Goal: Task Accomplishment & Management: Use online tool/utility

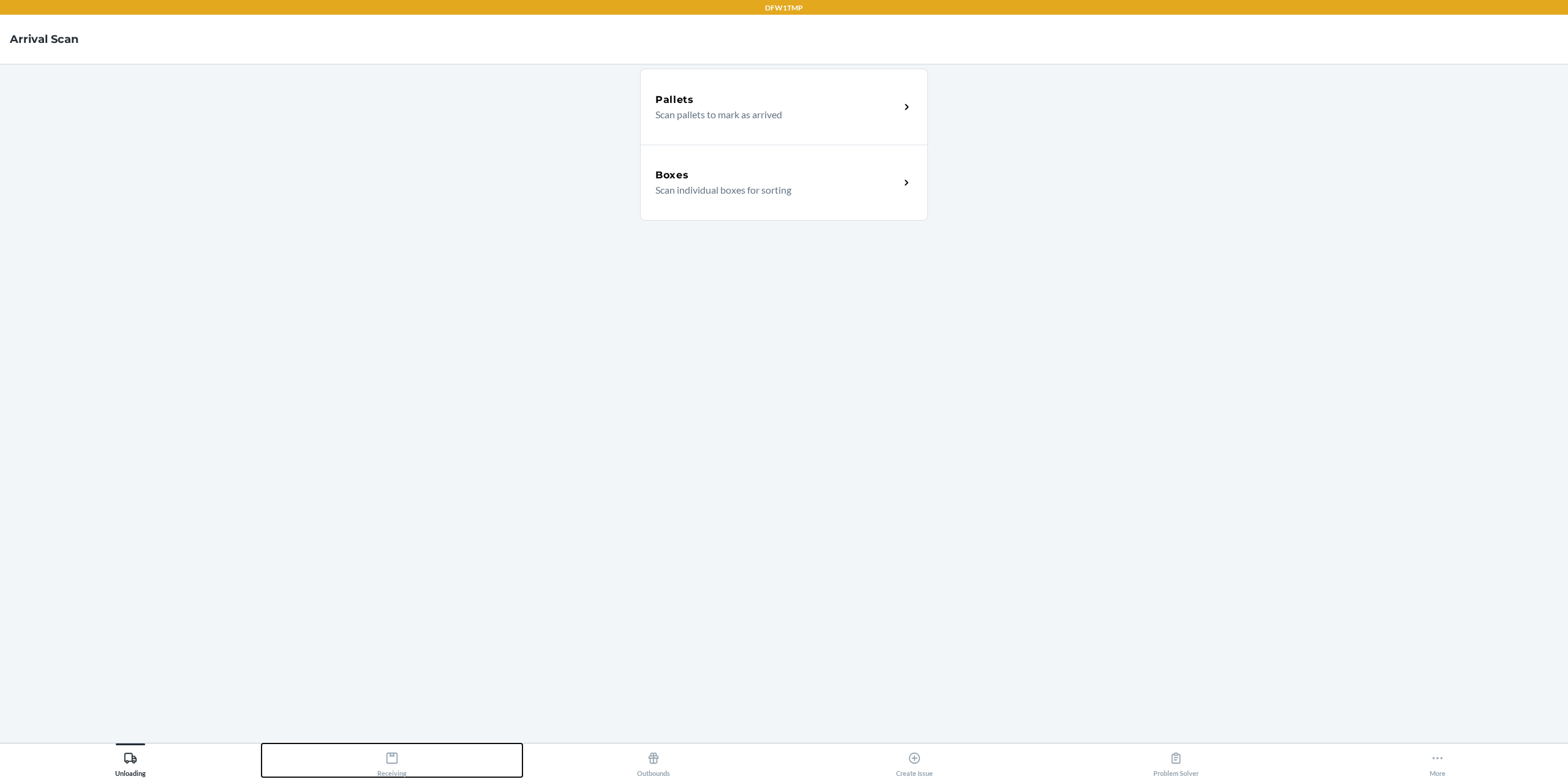
click at [385, 754] on icon at bounding box center [392, 757] width 13 height 13
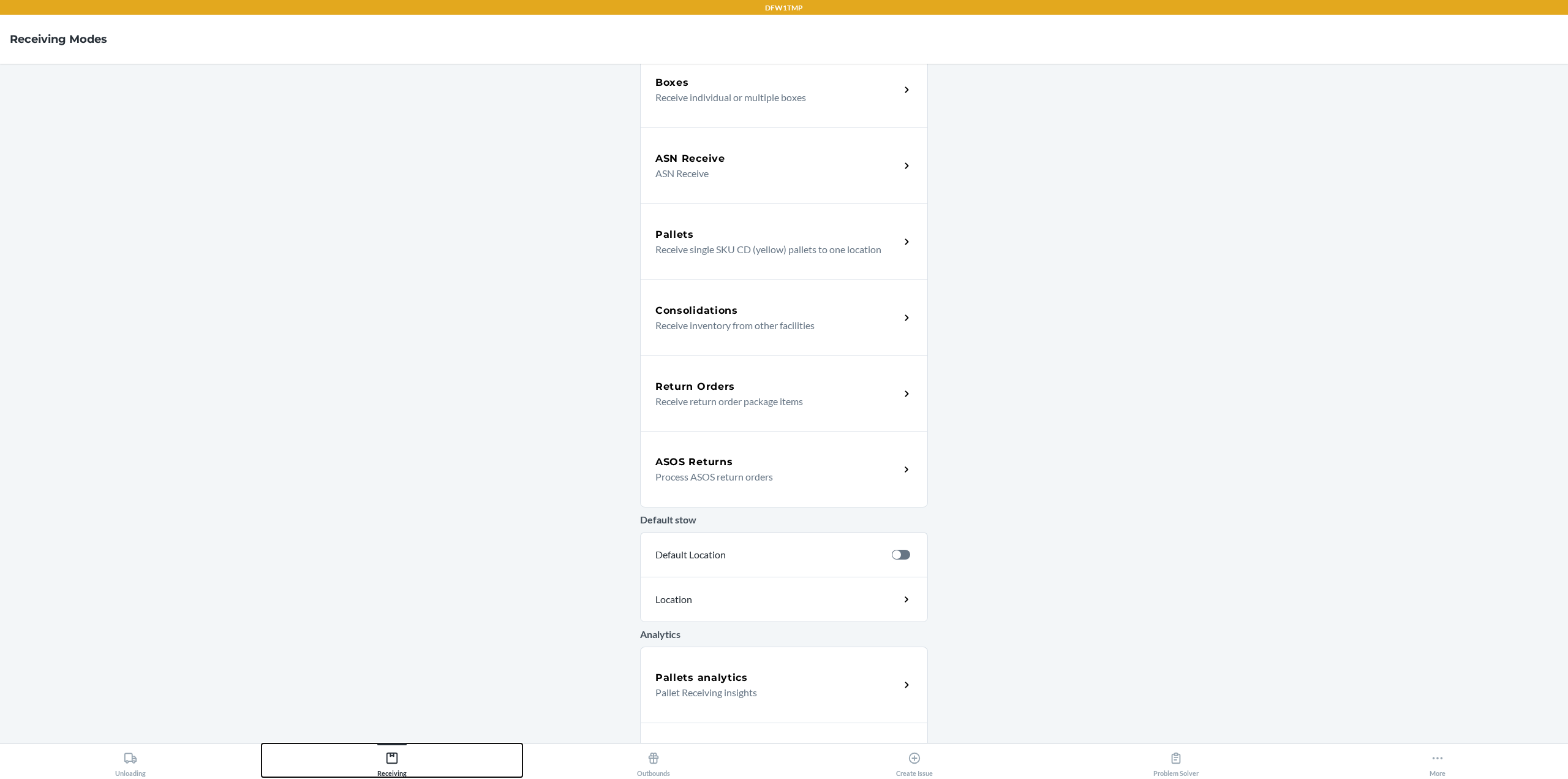
scroll to position [151, 0]
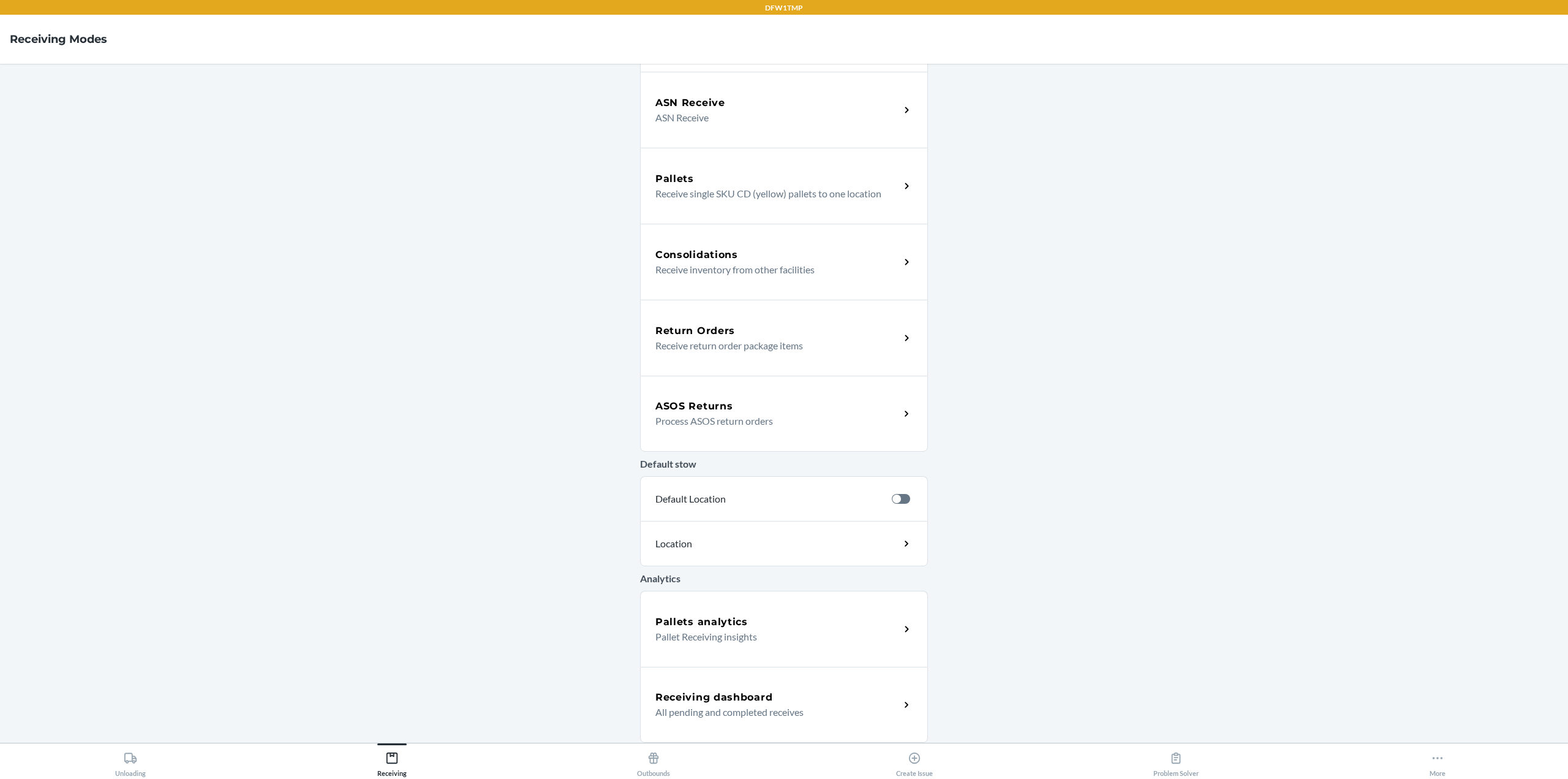
click at [720, 696] on h5 "Receiving dashboard" at bounding box center [714, 697] width 117 height 15
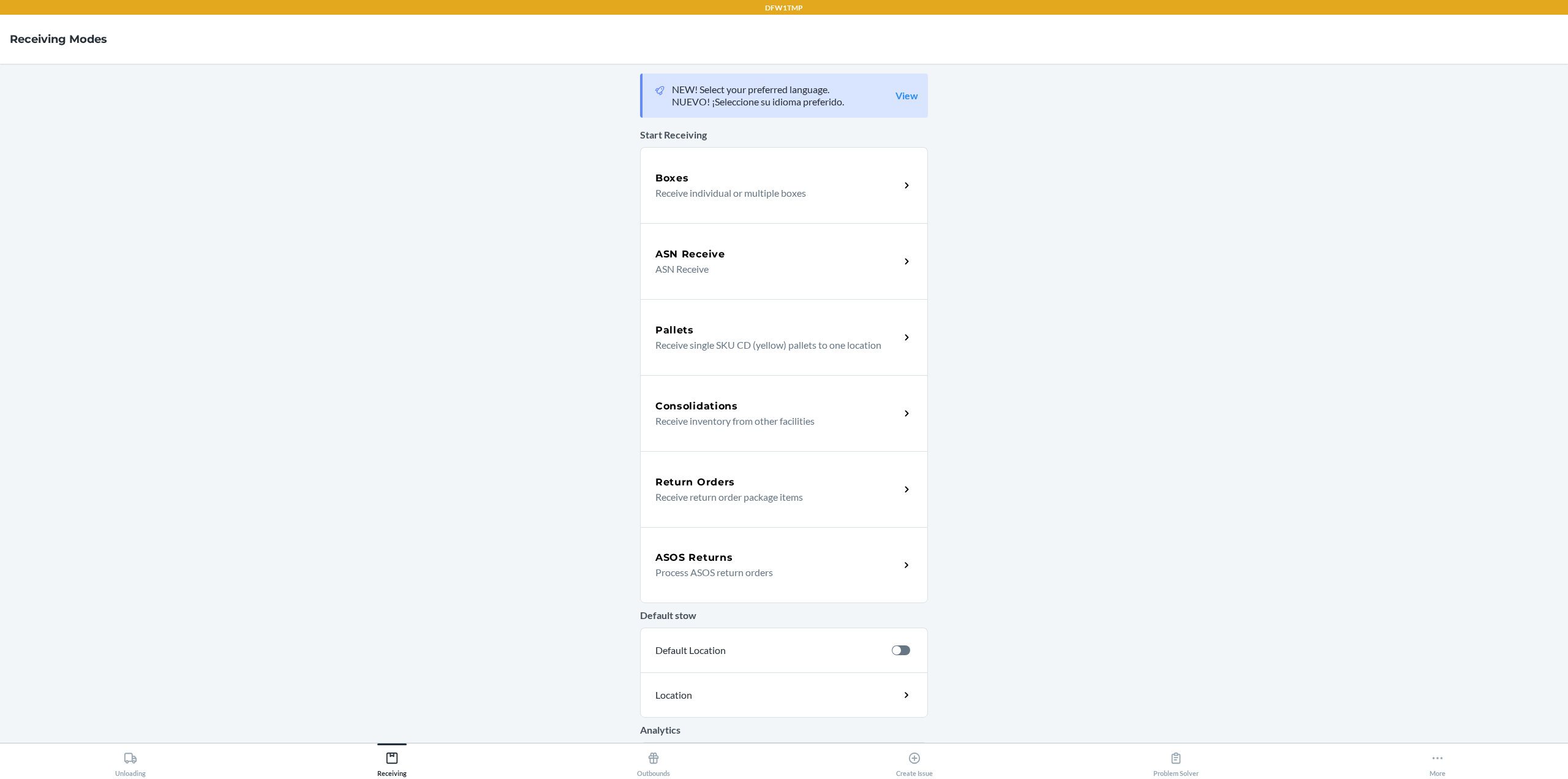
click at [711, 171] on div "Boxes" at bounding box center [777, 178] width 244 height 15
click at [735, 260] on div "ASN Receive" at bounding box center [777, 254] width 244 height 15
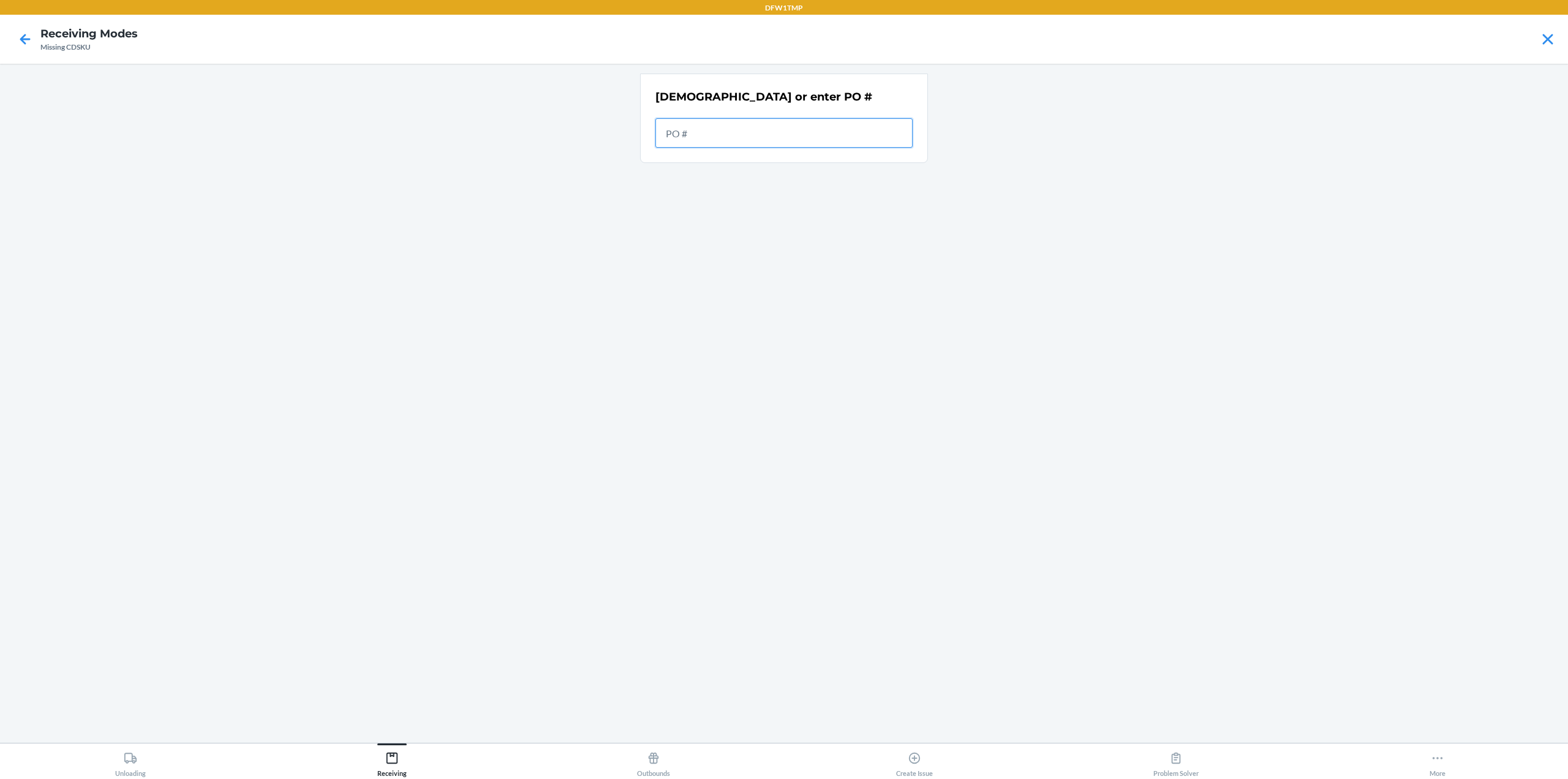
click at [702, 129] on input "text" at bounding box center [784, 133] width 257 height 30
type input "9910543"
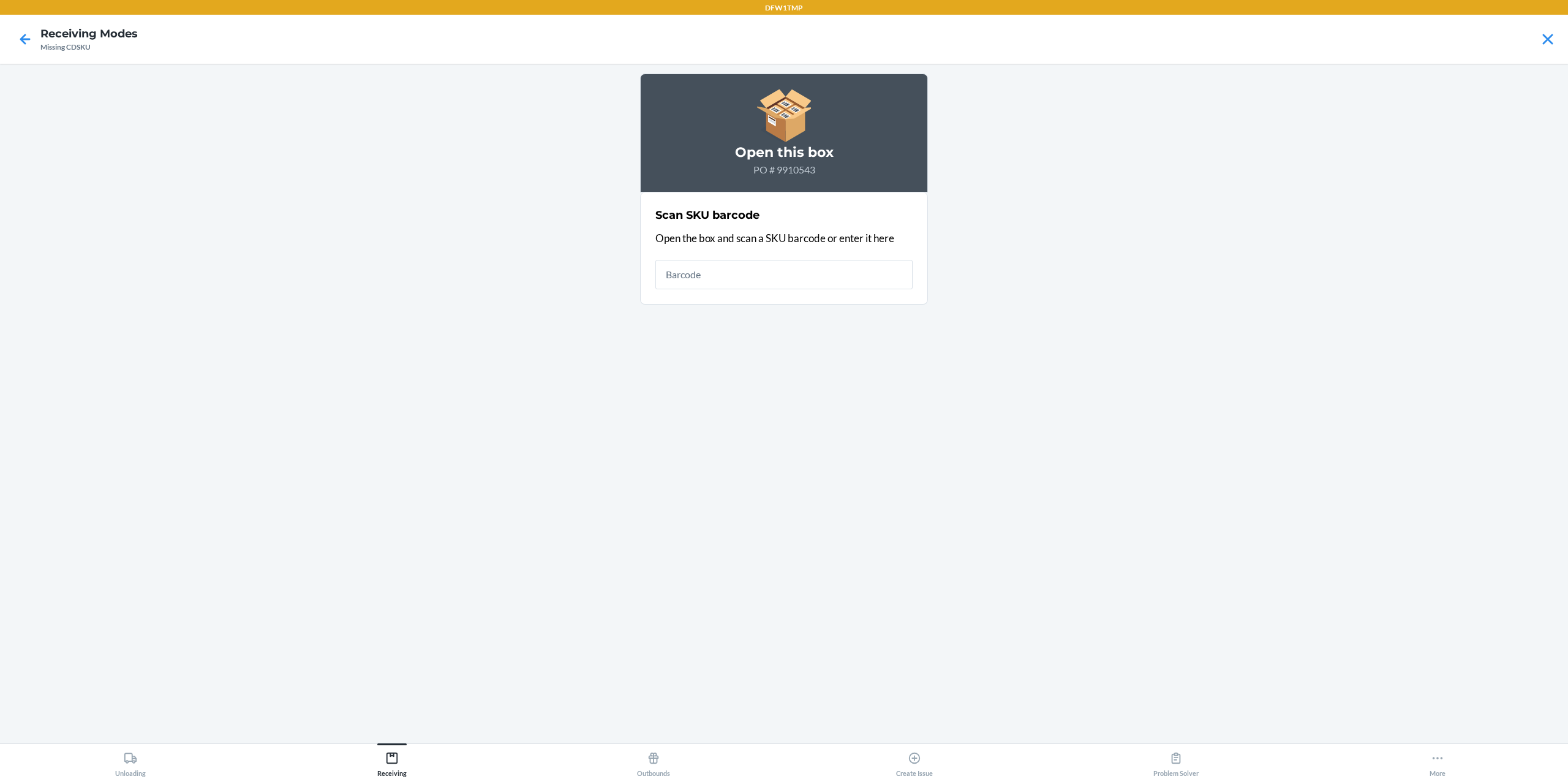
click at [702, 274] on input "text" at bounding box center [784, 275] width 257 height 30
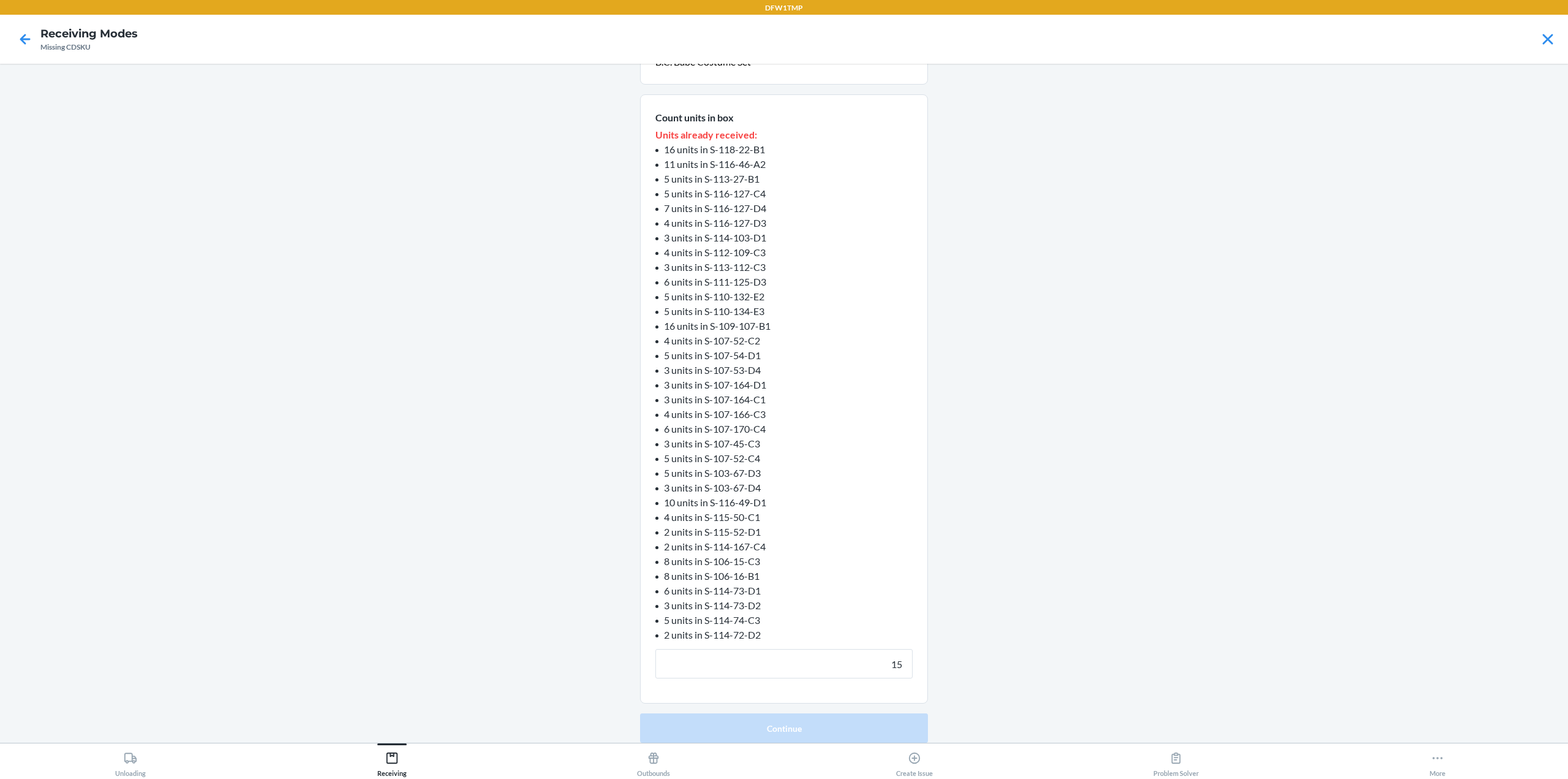
scroll to position [89, 0]
type input "15"
click at [640, 713] on button "Continue" at bounding box center [784, 728] width 288 height 30
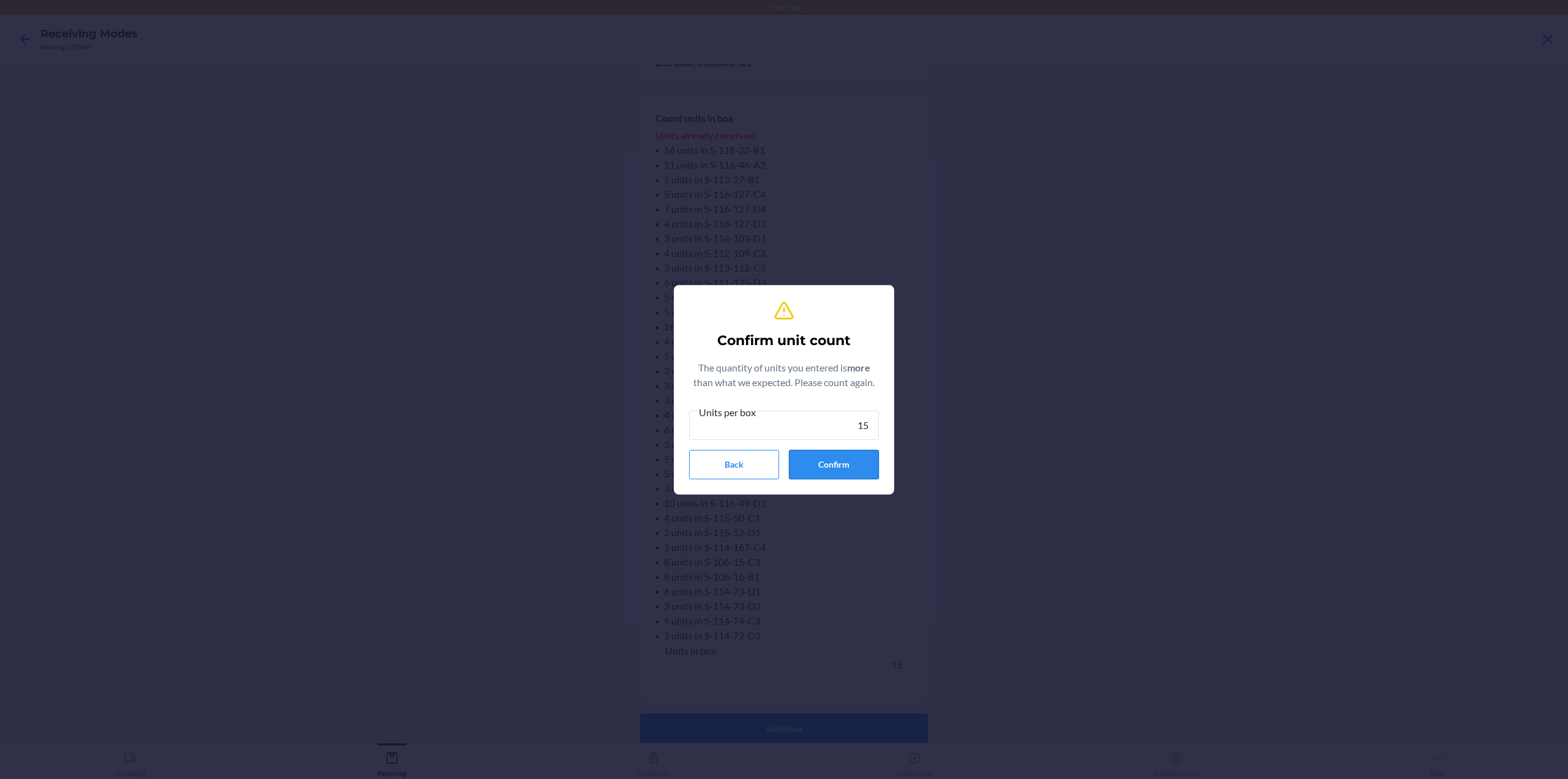
type input "15"
click at [843, 468] on button "Confirm" at bounding box center [834, 465] width 90 height 30
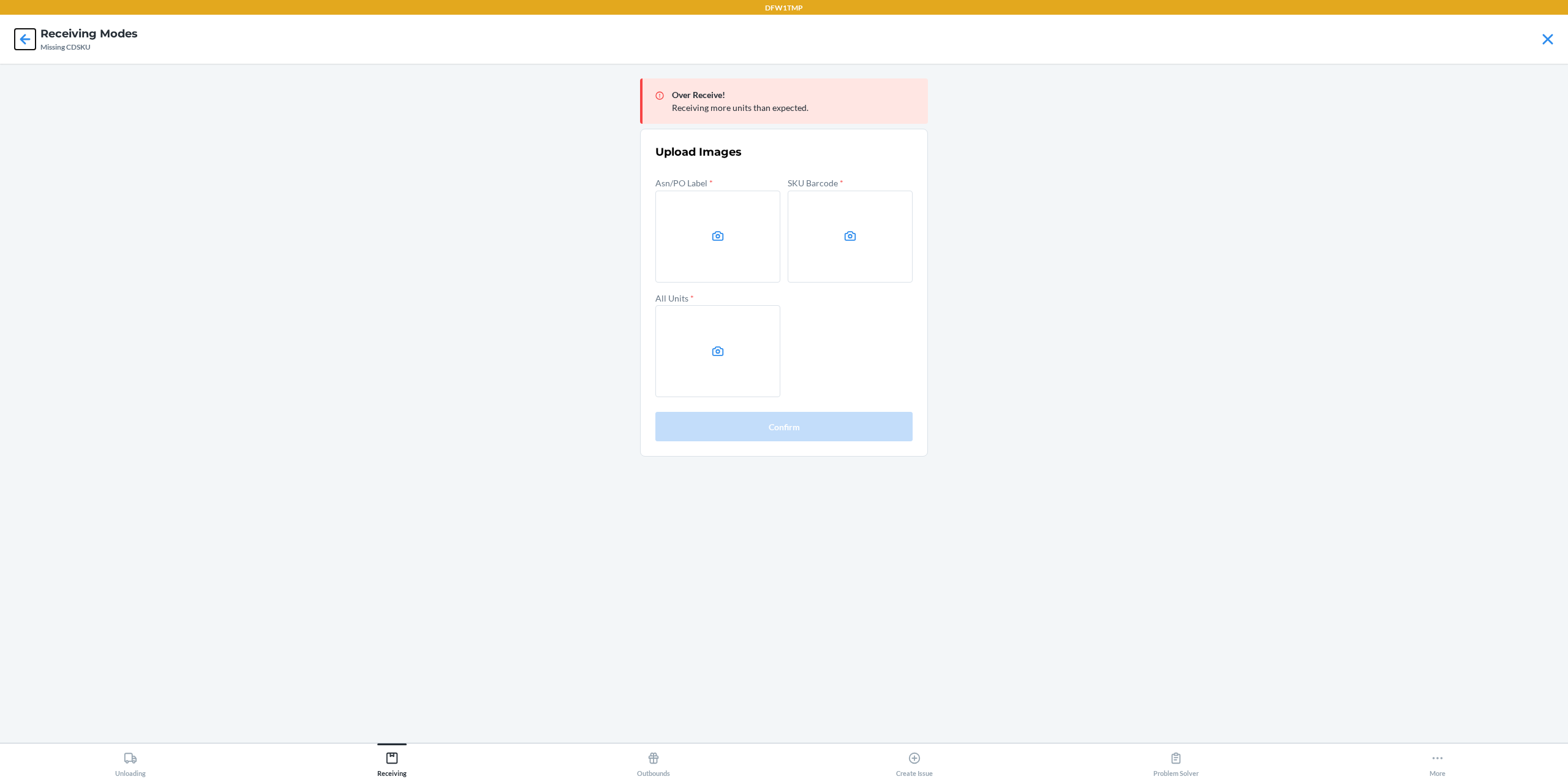
click at [27, 42] on icon at bounding box center [25, 39] width 20 height 20
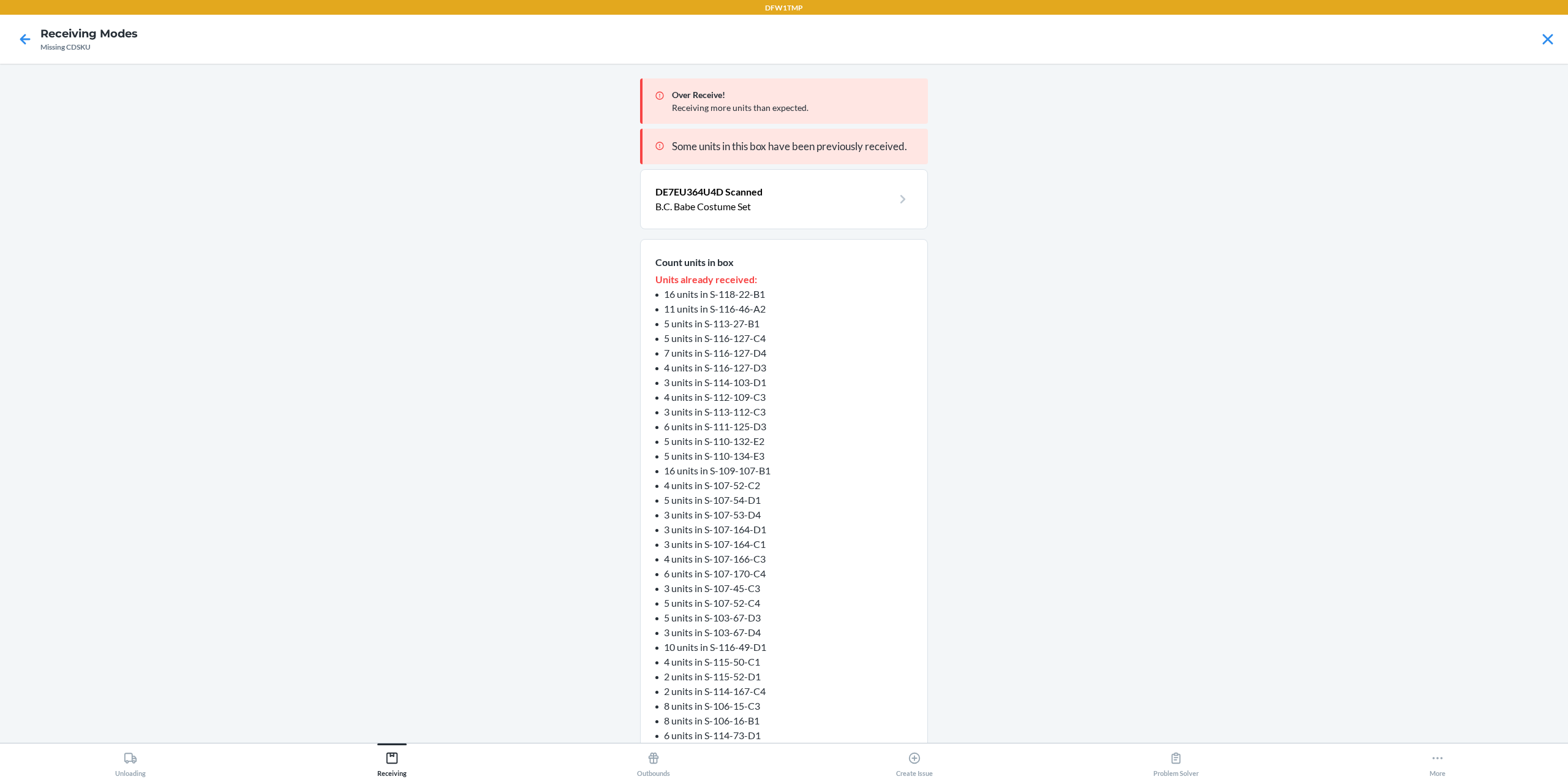
scroll to position [144, 0]
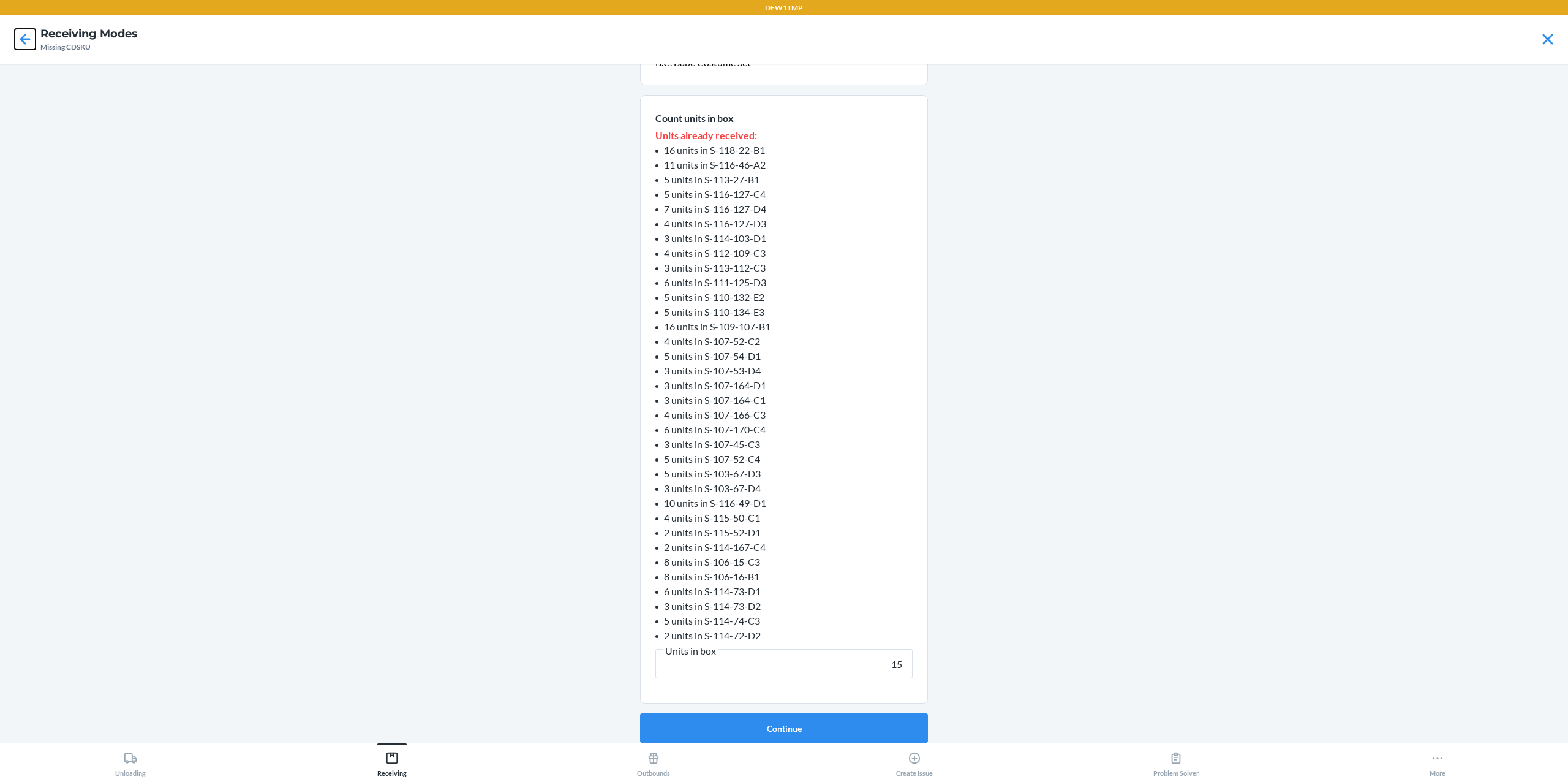
click at [27, 42] on icon at bounding box center [25, 39] width 20 height 20
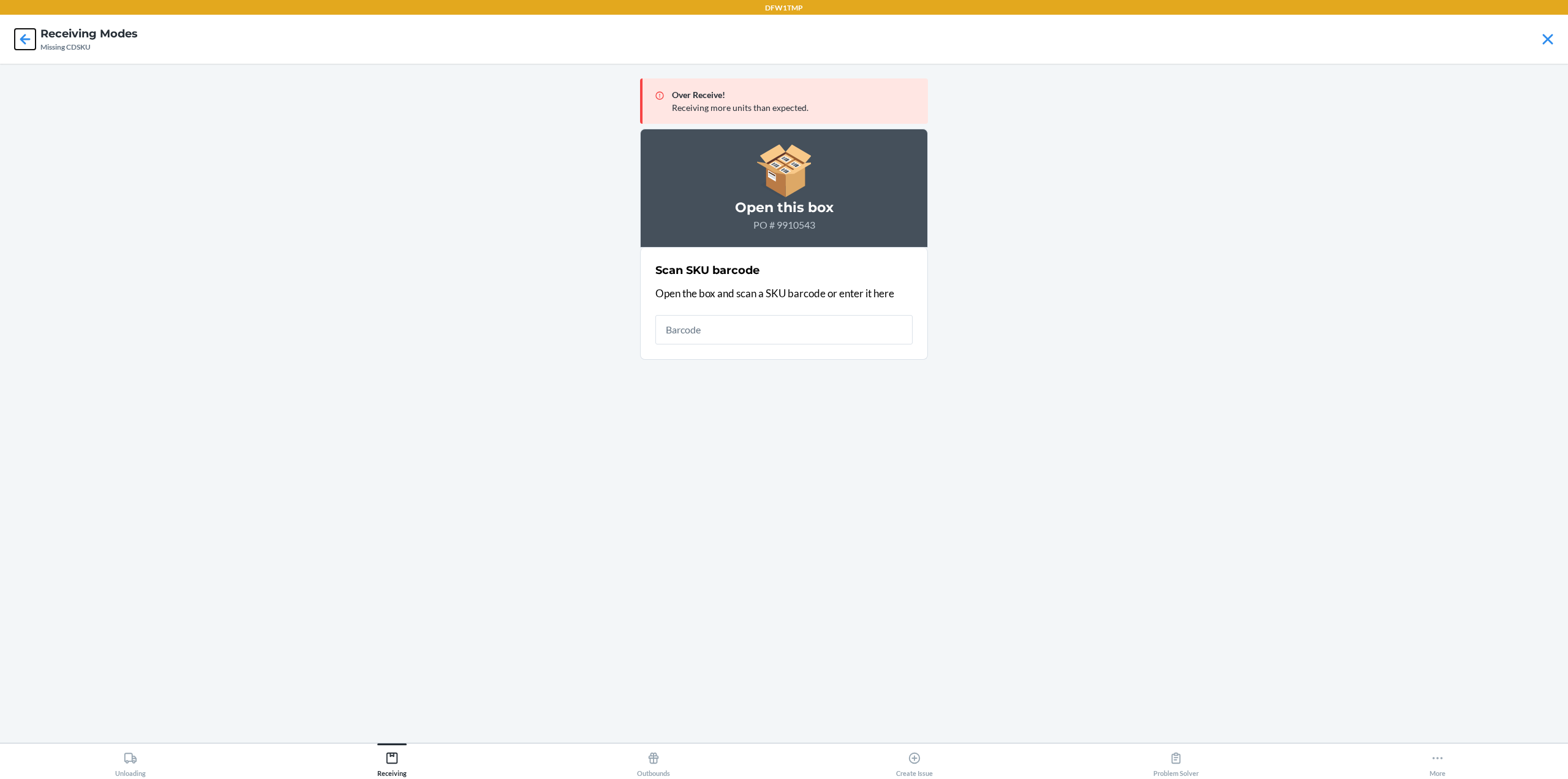
click at [32, 37] on icon at bounding box center [25, 39] width 20 height 20
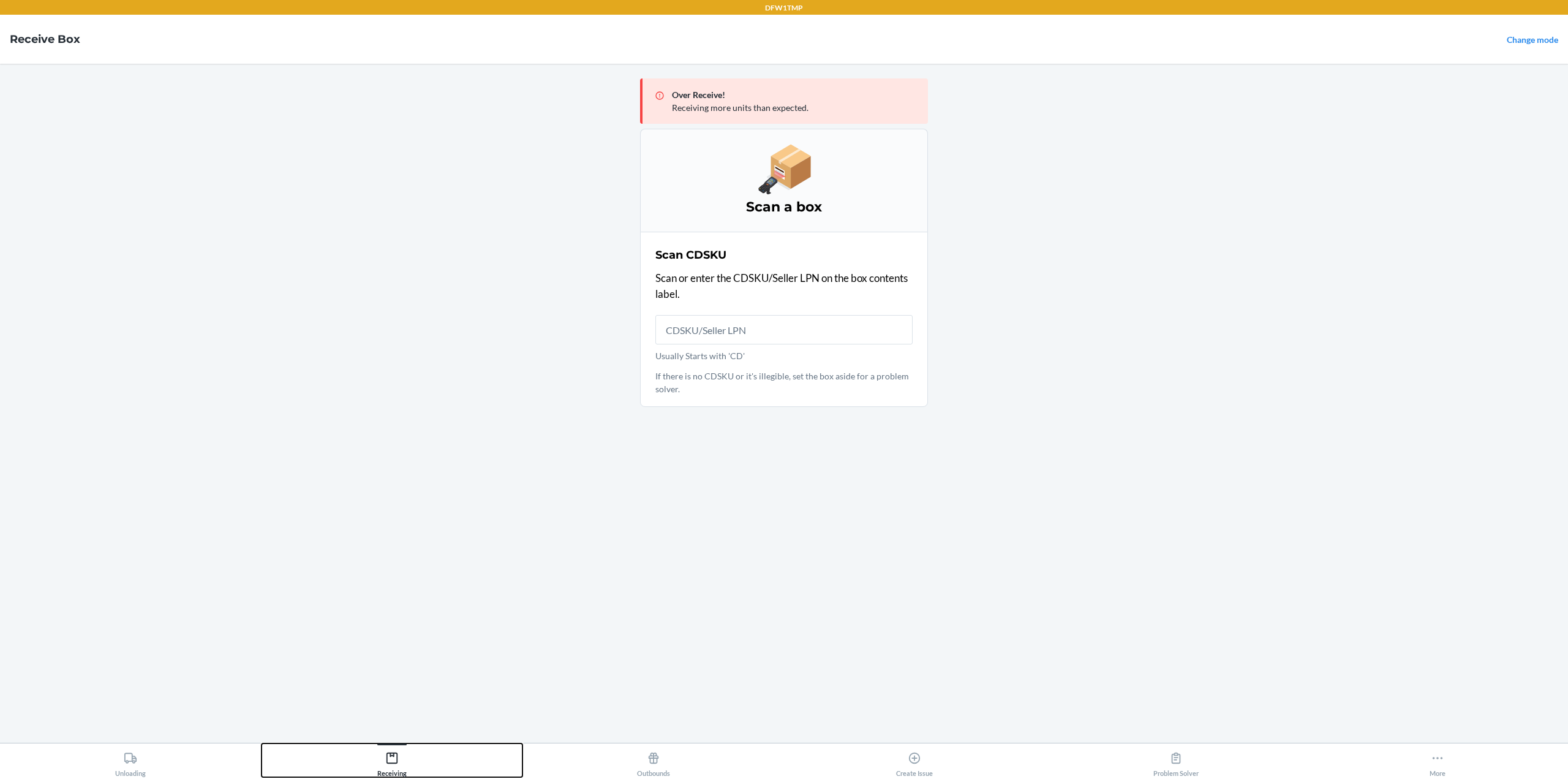
click at [400, 767] on div "Receiving" at bounding box center [392, 761] width 30 height 30
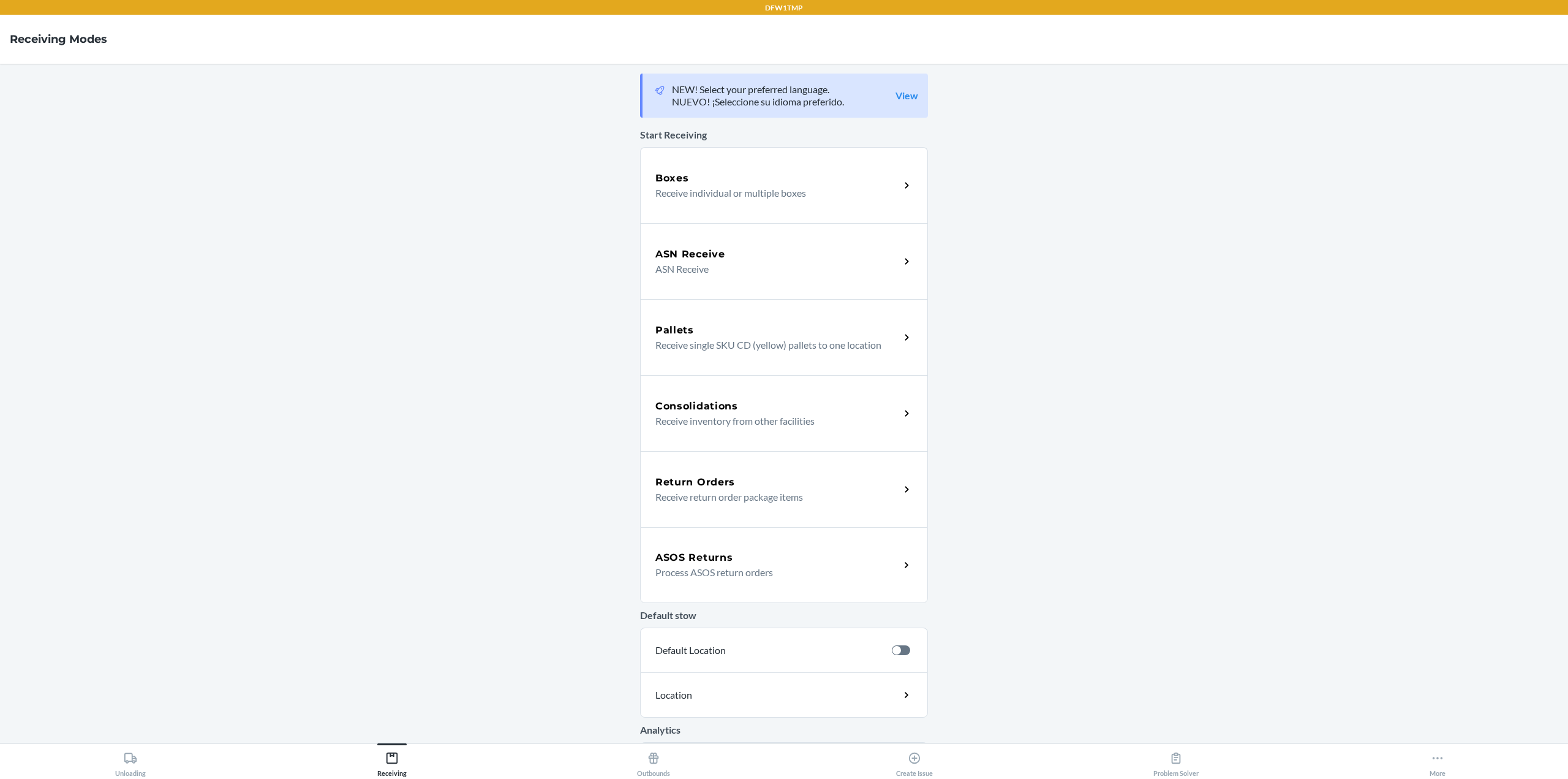
click at [742, 186] on p "Receive individual or multiple boxes" at bounding box center [772, 193] width 234 height 15
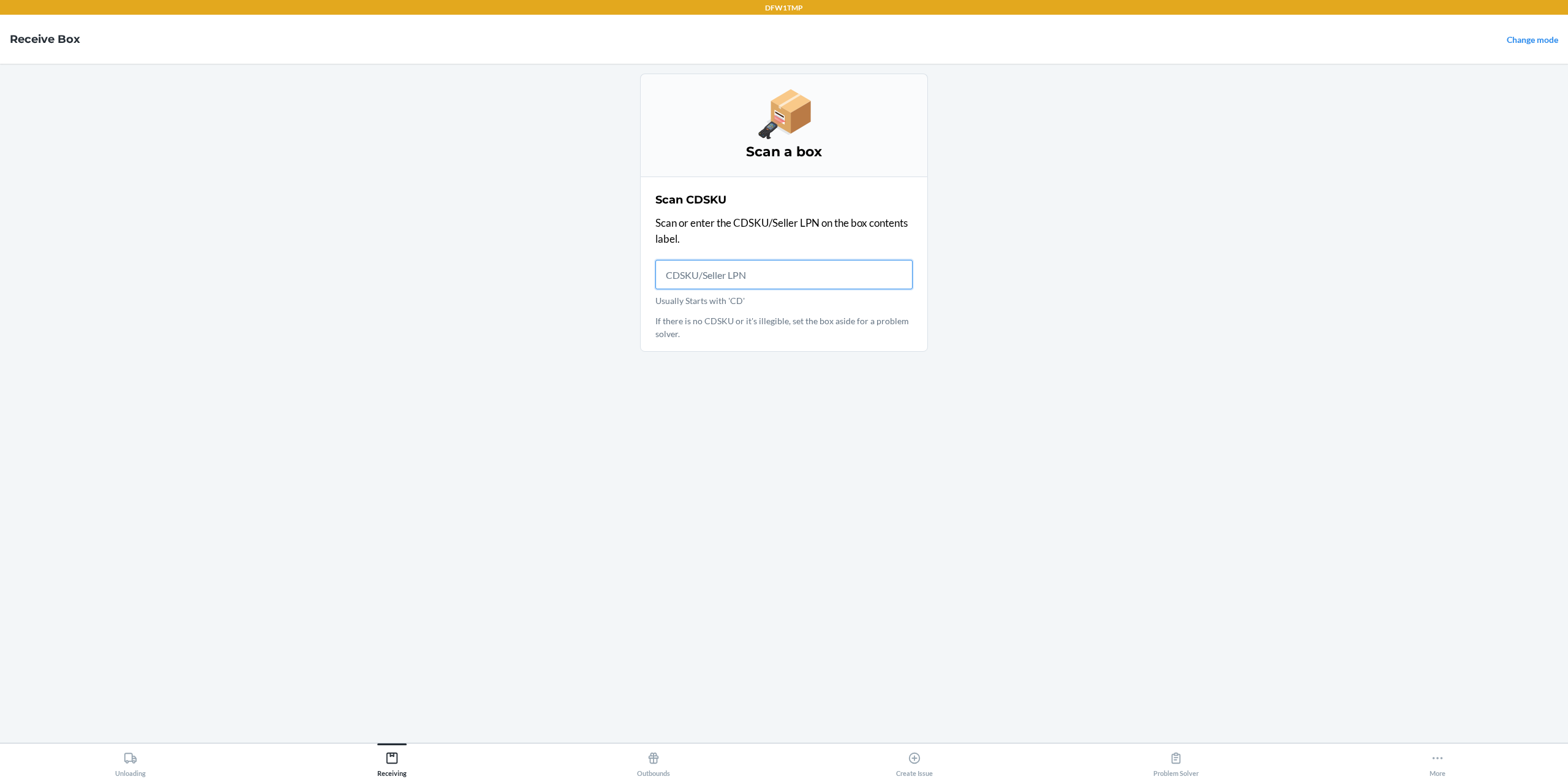
click at [730, 275] on input "Usually Starts with 'CD'" at bounding box center [784, 275] width 257 height 30
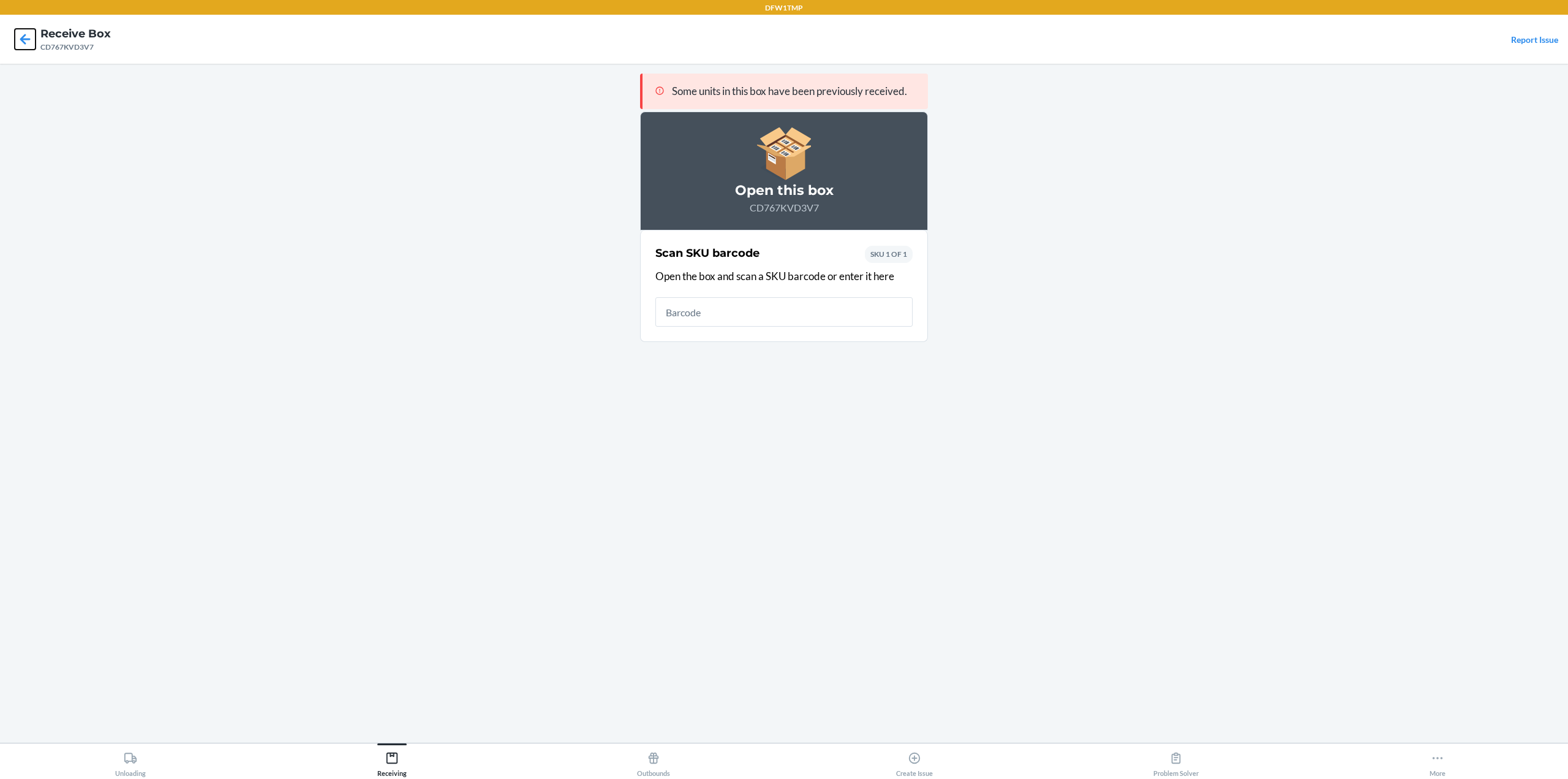
click at [20, 40] on icon at bounding box center [25, 39] width 11 height 11
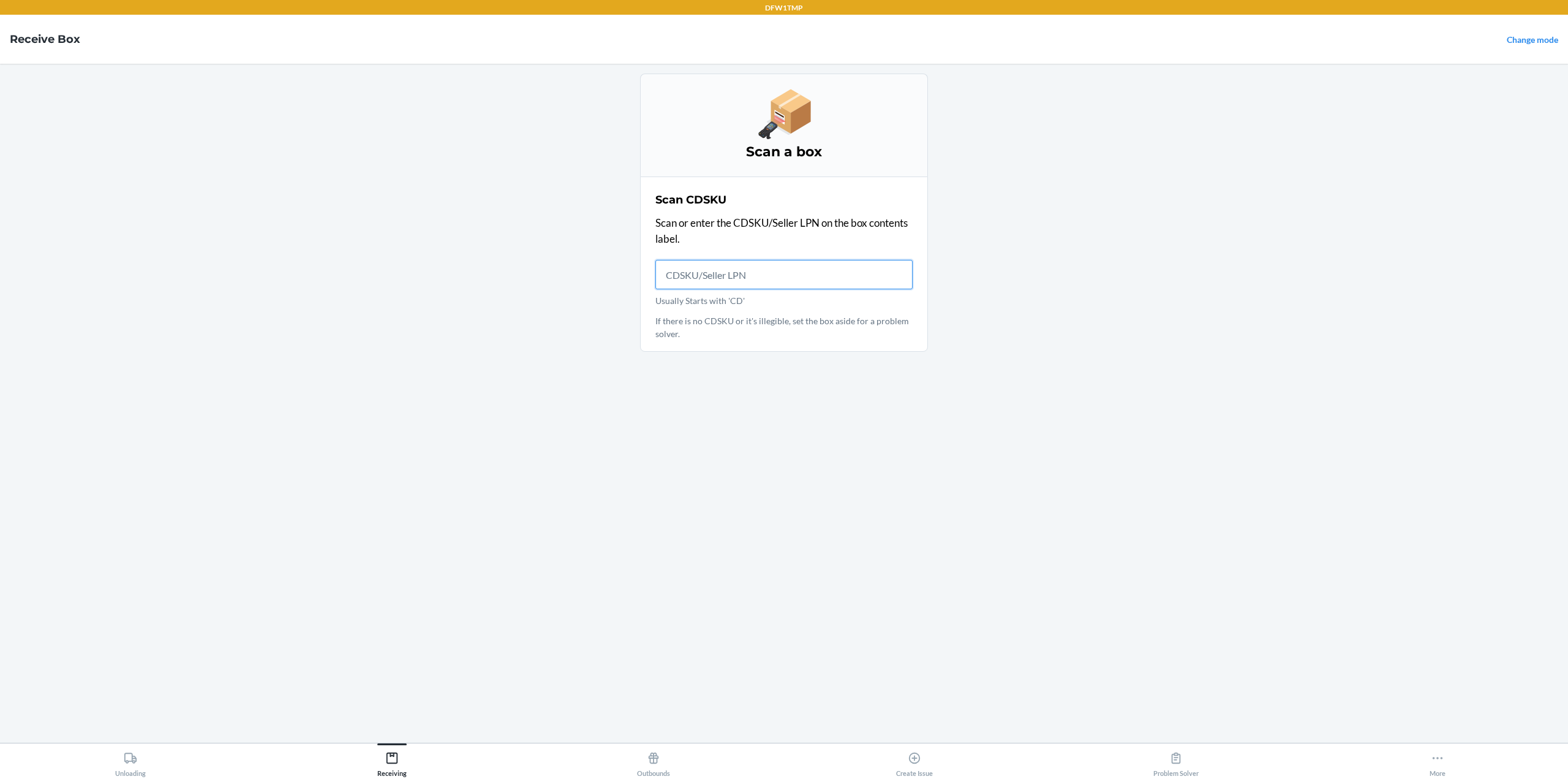
click at [696, 283] on input "Usually Starts with 'CD'" at bounding box center [784, 275] width 257 height 30
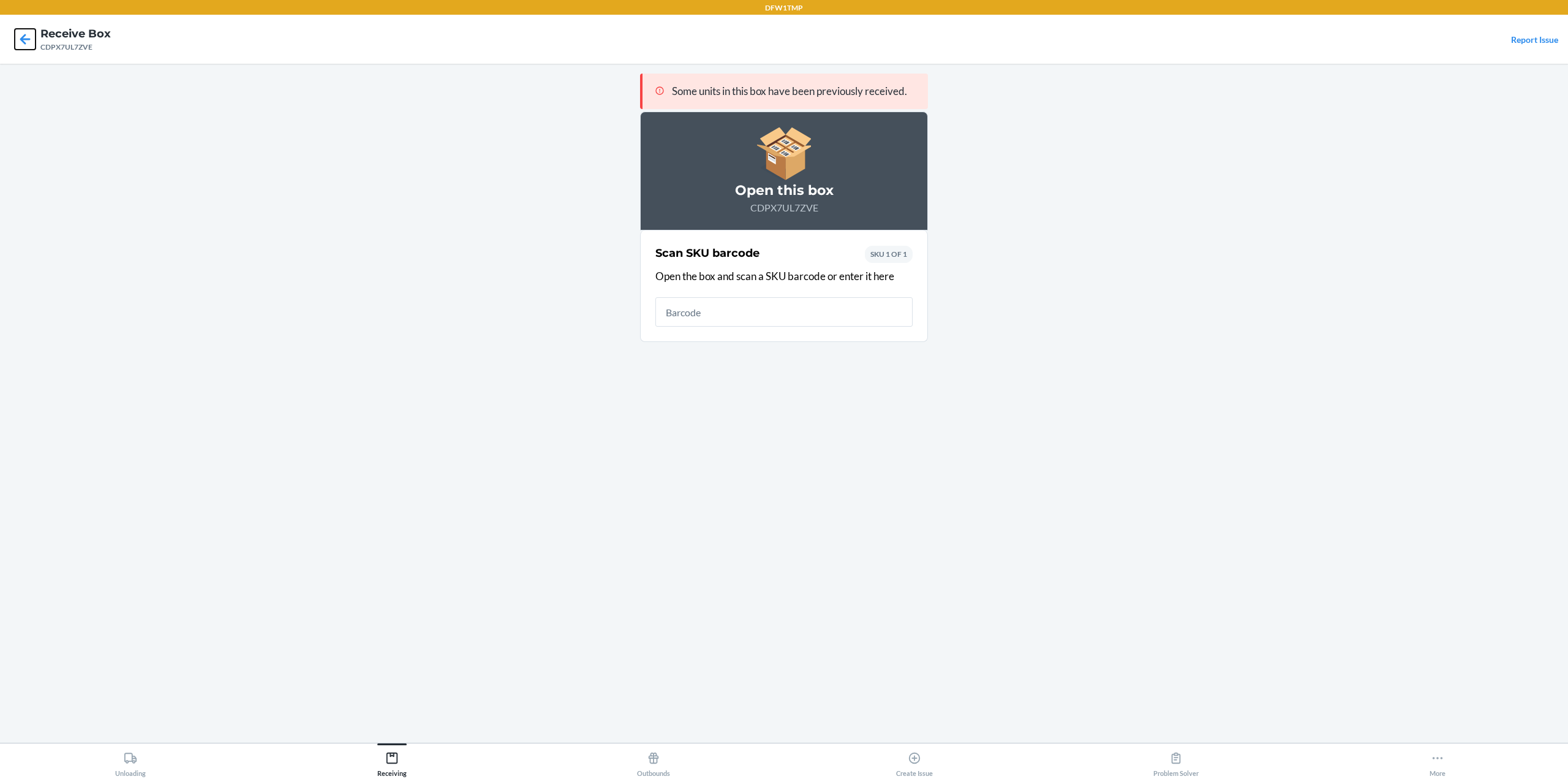
click at [23, 40] on icon at bounding box center [25, 39] width 11 height 11
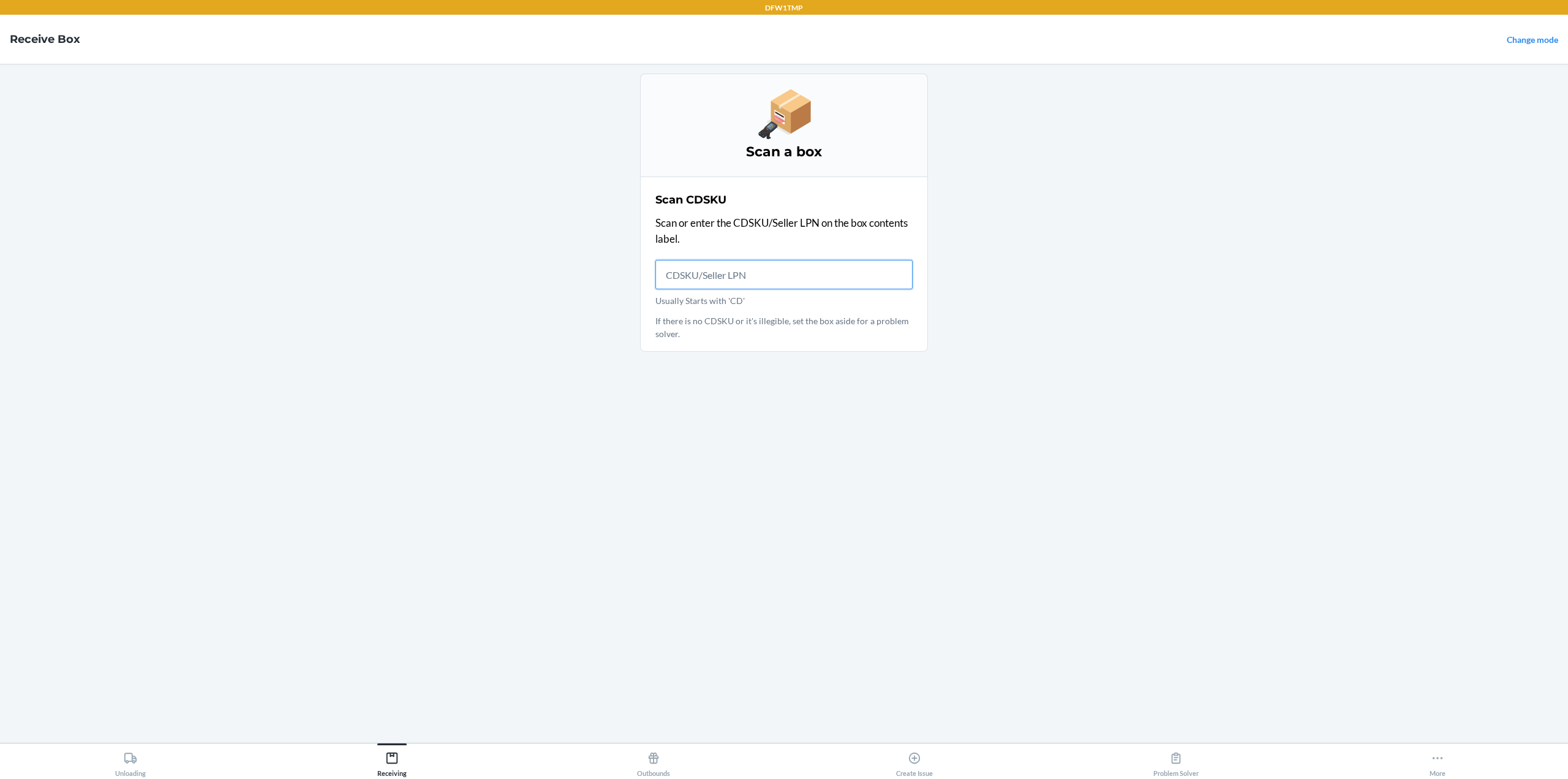
click at [717, 270] on input "Usually Starts with 'CD'" at bounding box center [784, 275] width 257 height 30
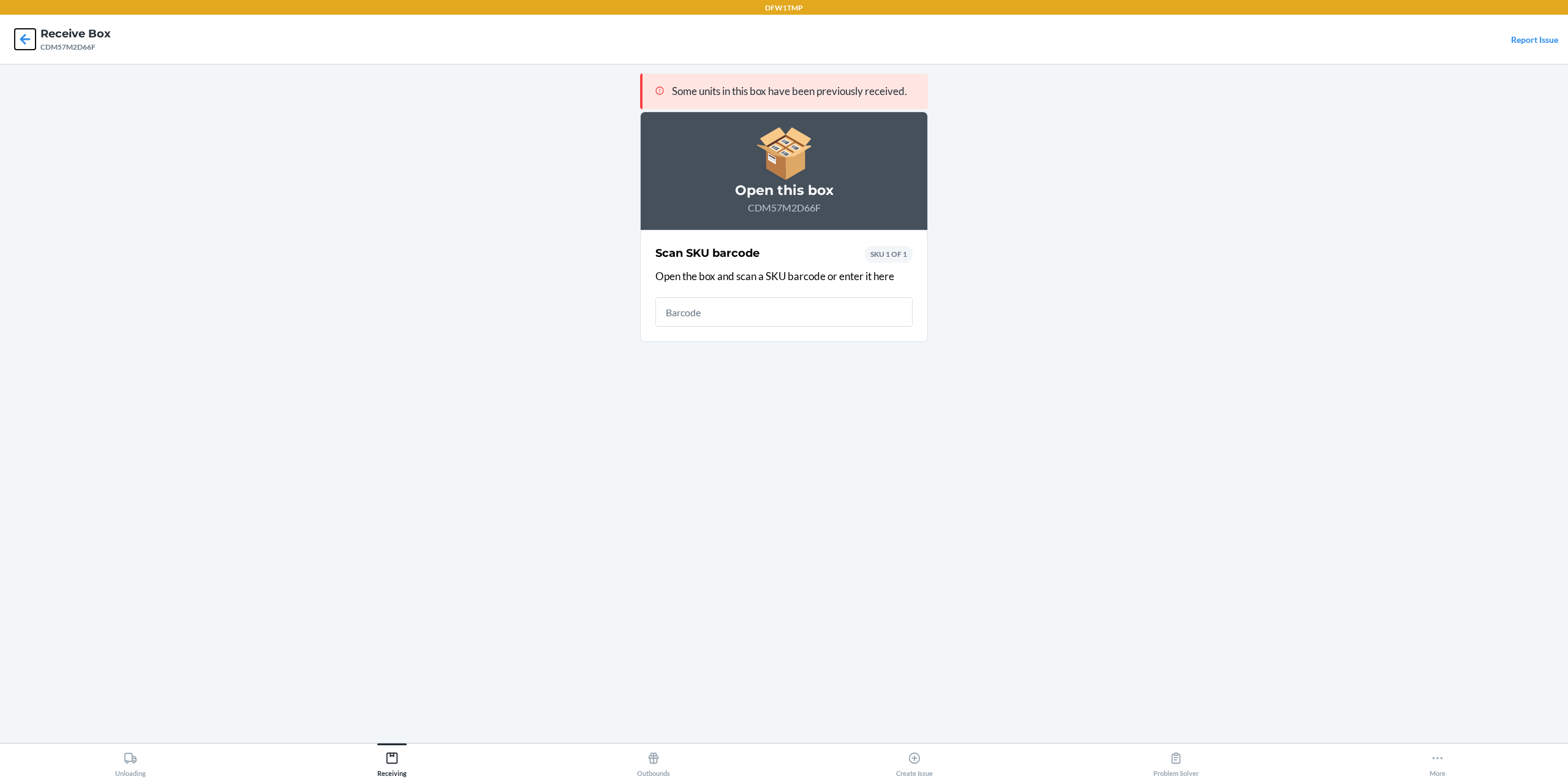
click at [25, 41] on icon at bounding box center [25, 39] width 20 height 20
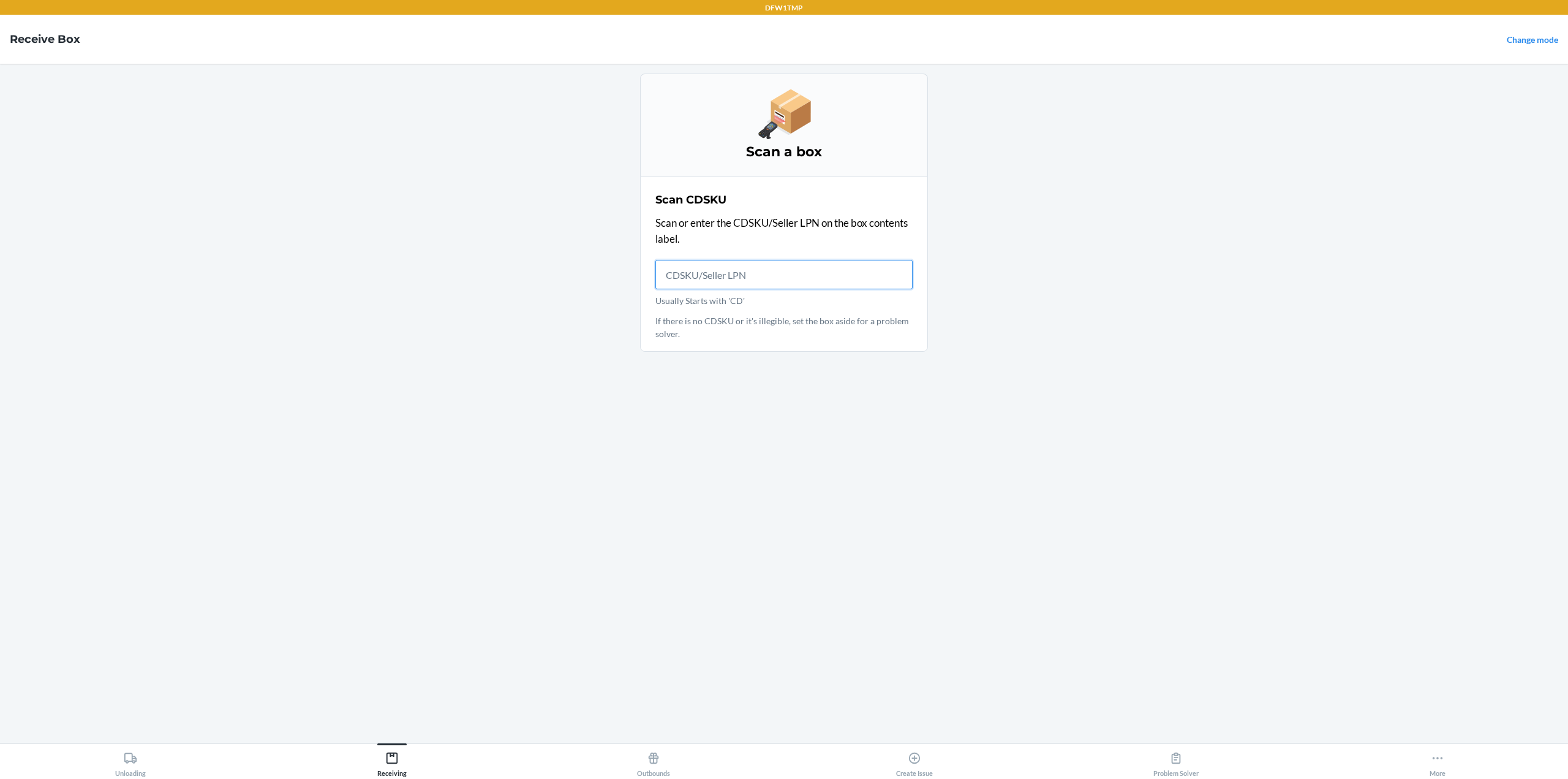
click at [739, 270] on input "Usually Starts with 'CD'" at bounding box center [784, 275] width 257 height 30
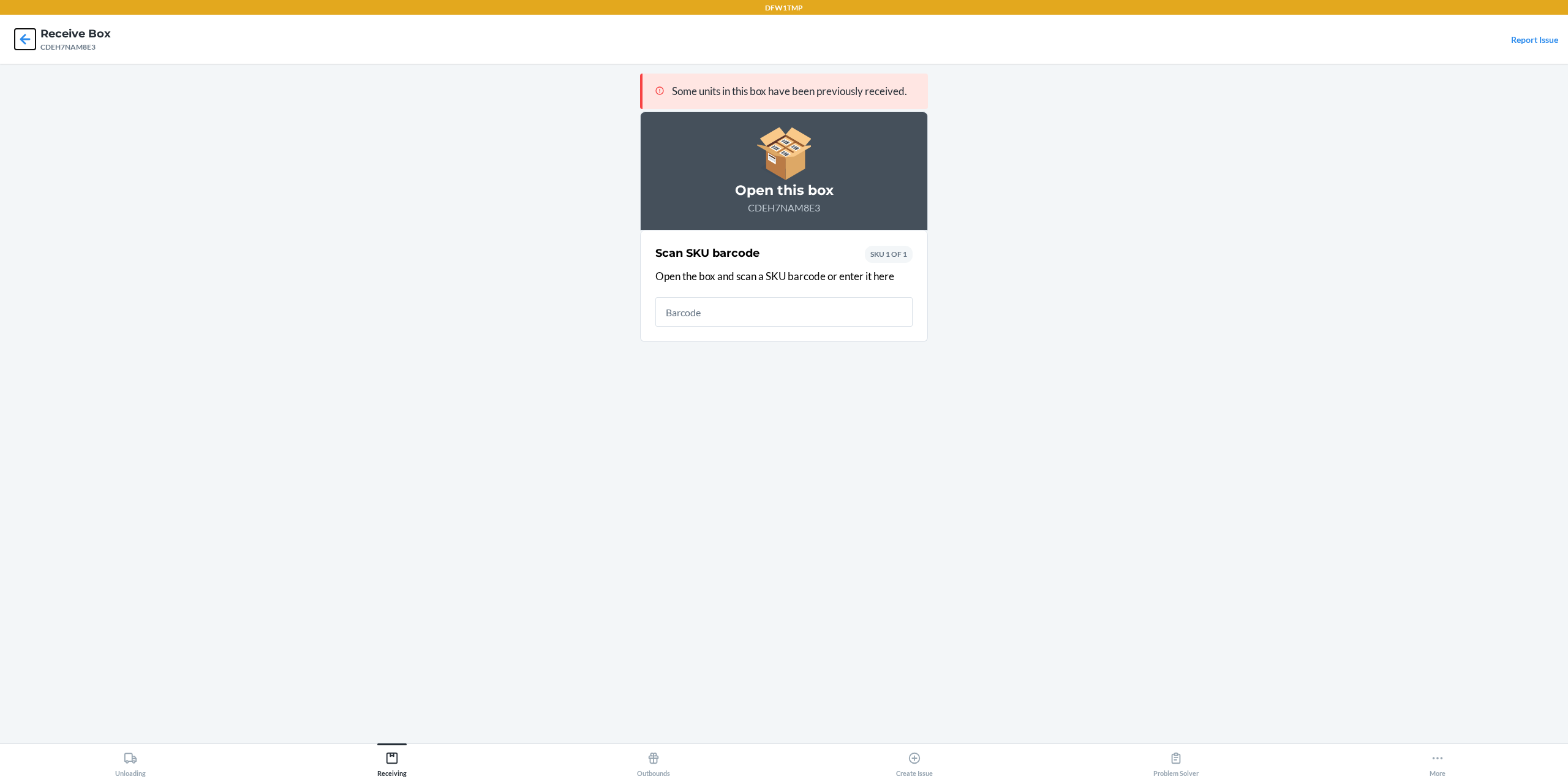
click at [32, 39] on icon at bounding box center [25, 39] width 20 height 20
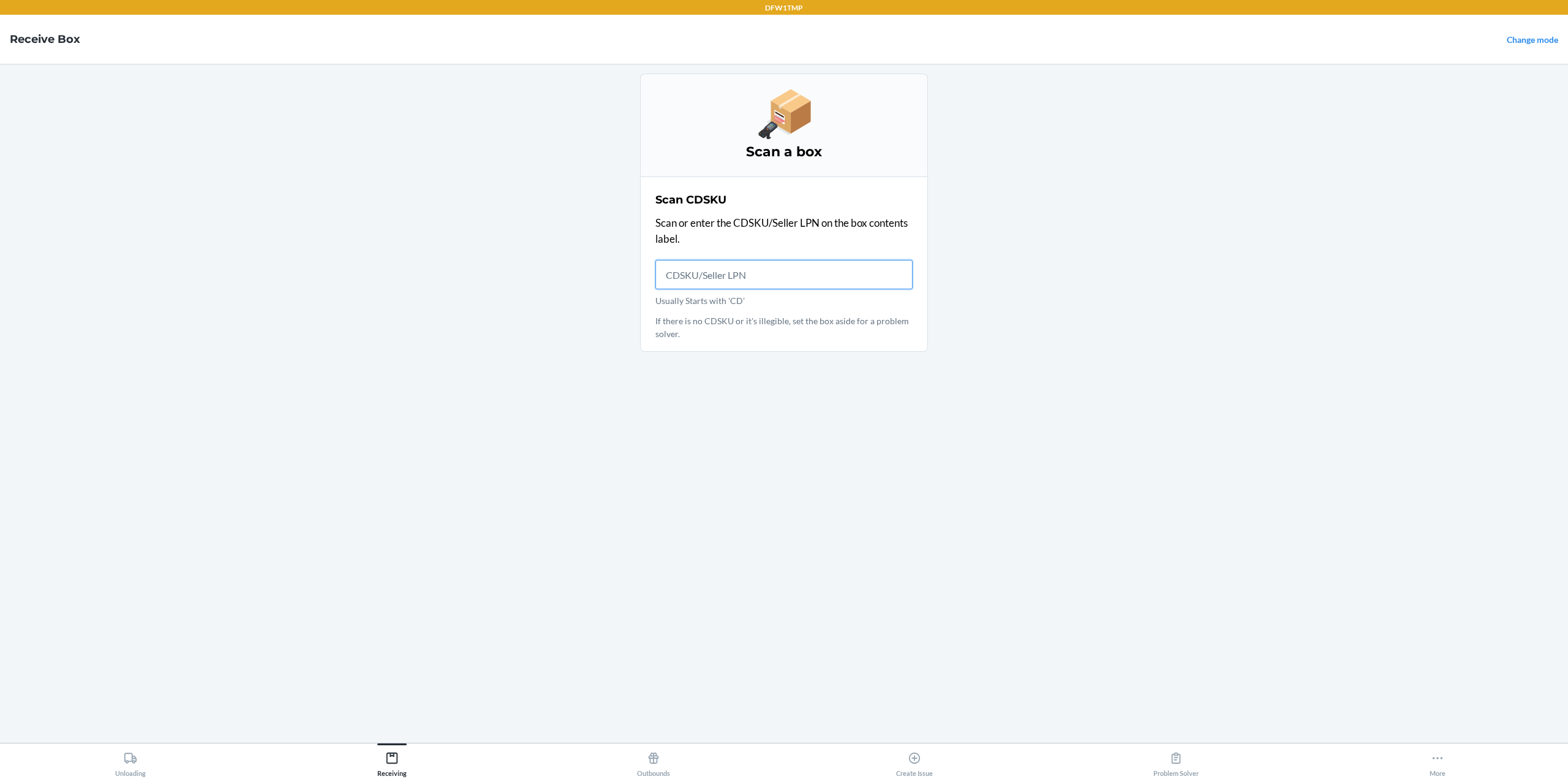
click at [796, 268] on input "Usually Starts with 'CD'" at bounding box center [784, 275] width 257 height 30
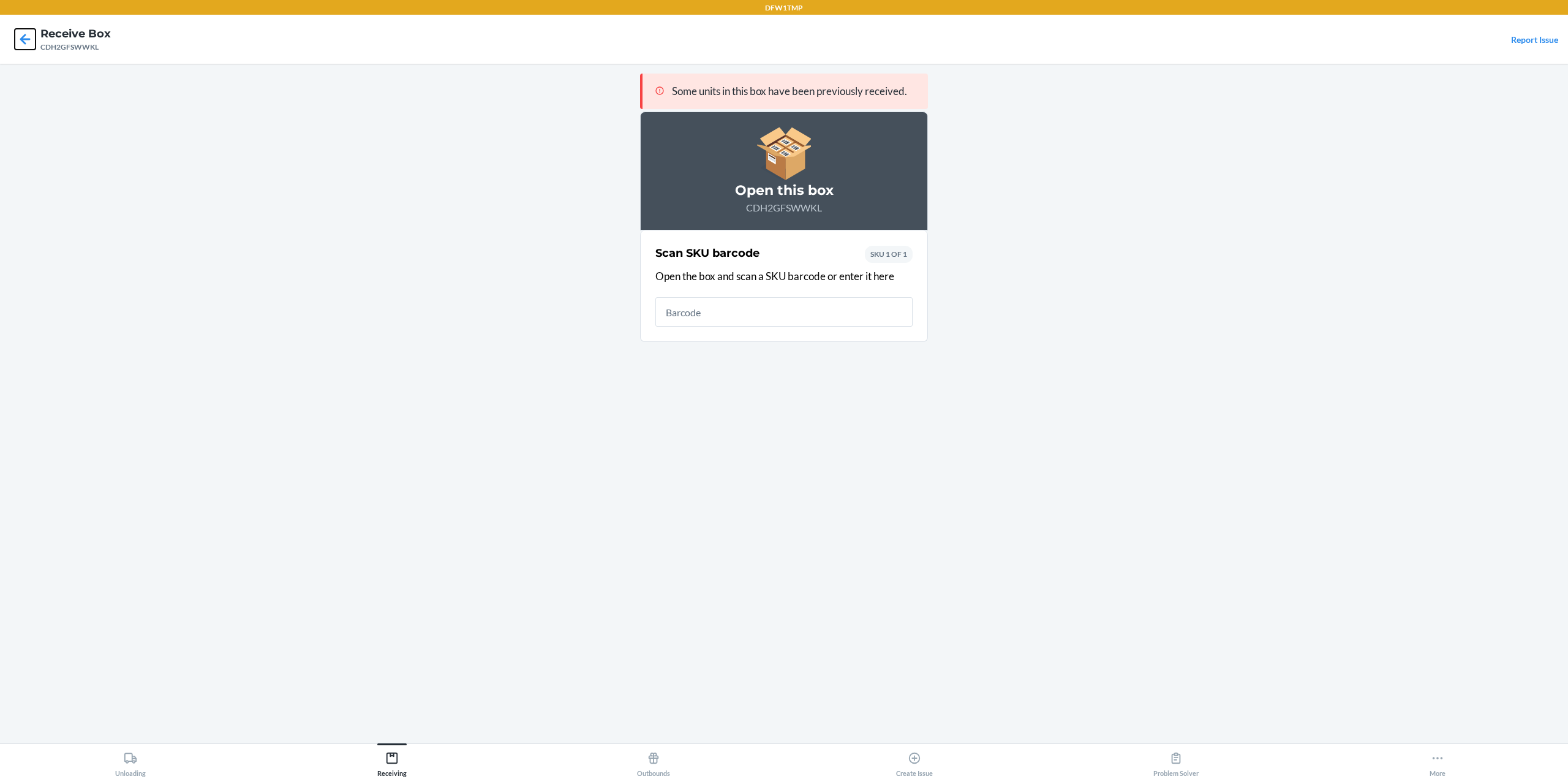
click at [19, 39] on icon at bounding box center [25, 39] width 20 height 20
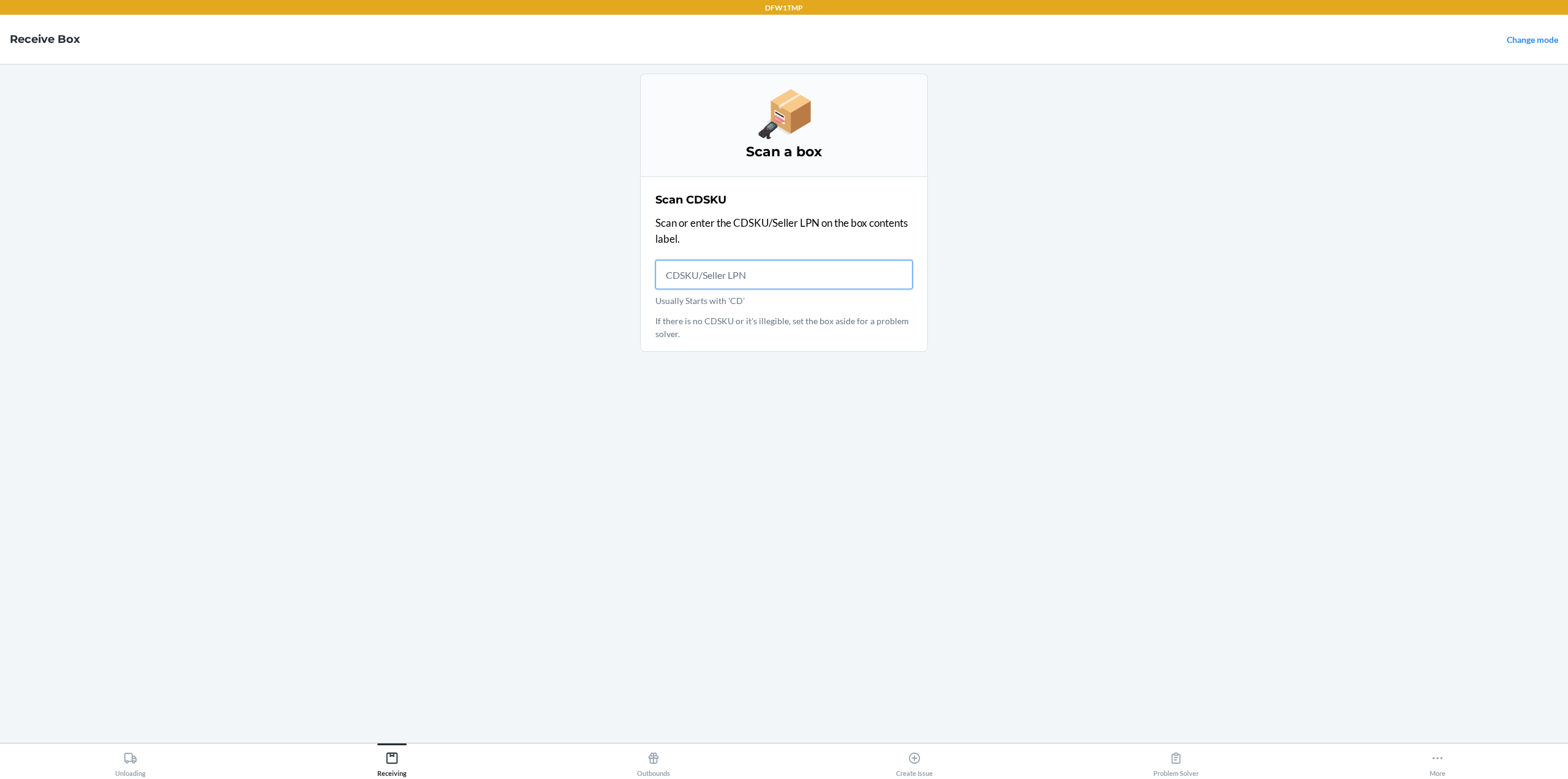
click at [780, 268] on input "Usually Starts with 'CD'" at bounding box center [784, 275] width 257 height 30
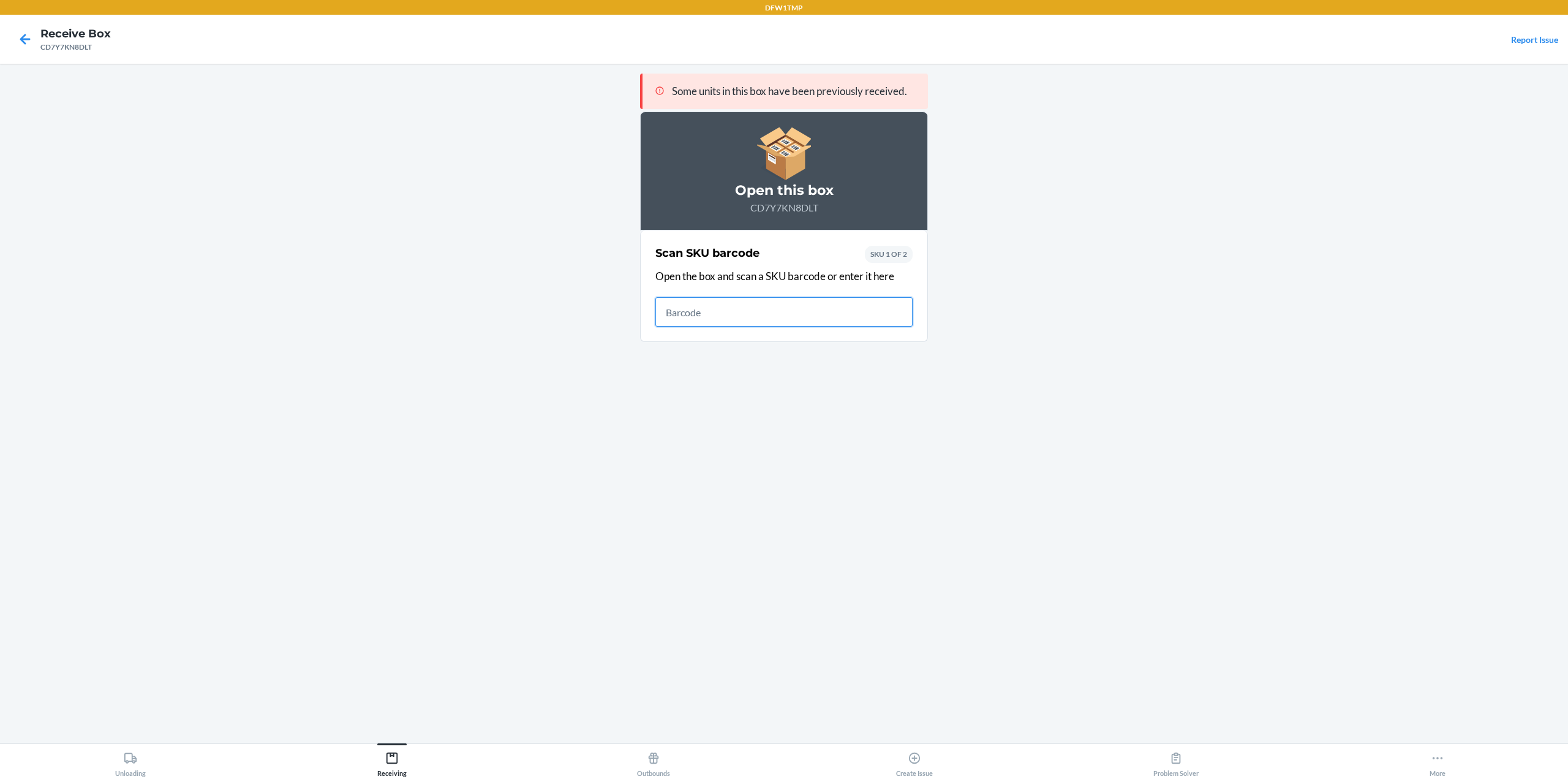
click at [684, 311] on input "text" at bounding box center [784, 312] width 257 height 30
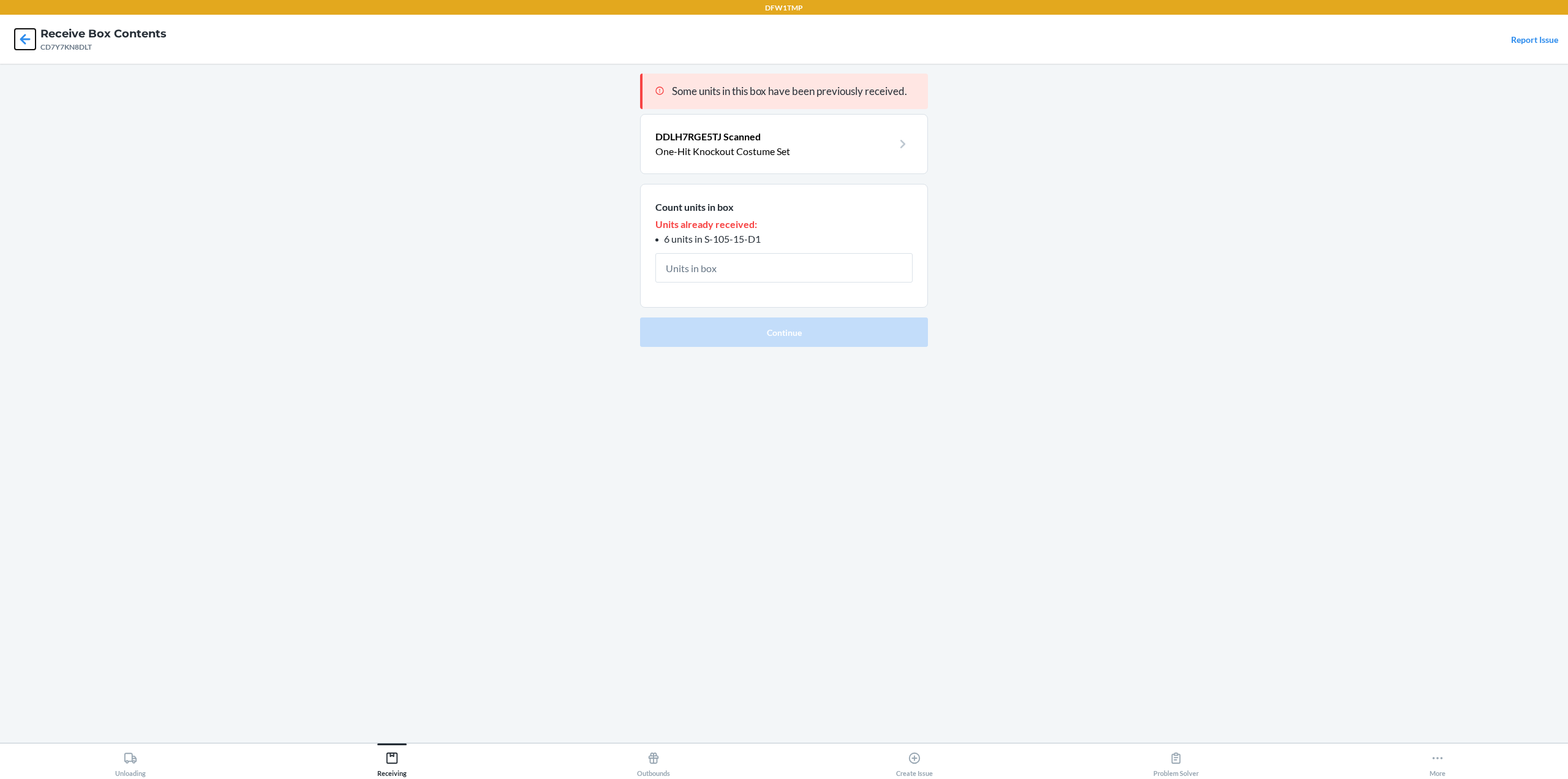
click at [21, 40] on icon at bounding box center [25, 39] width 11 height 11
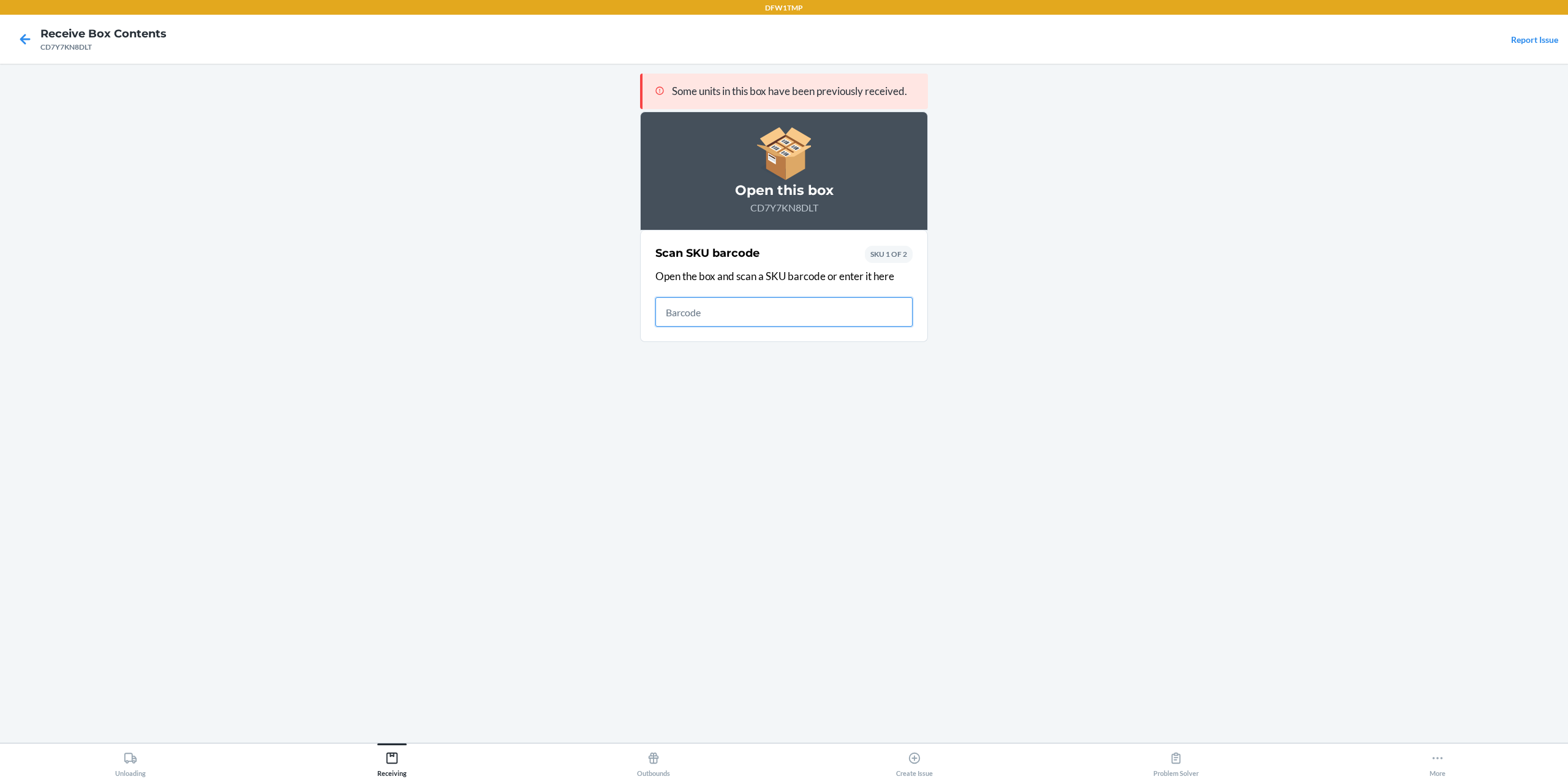
click at [21, 40] on icon at bounding box center [25, 39] width 11 height 11
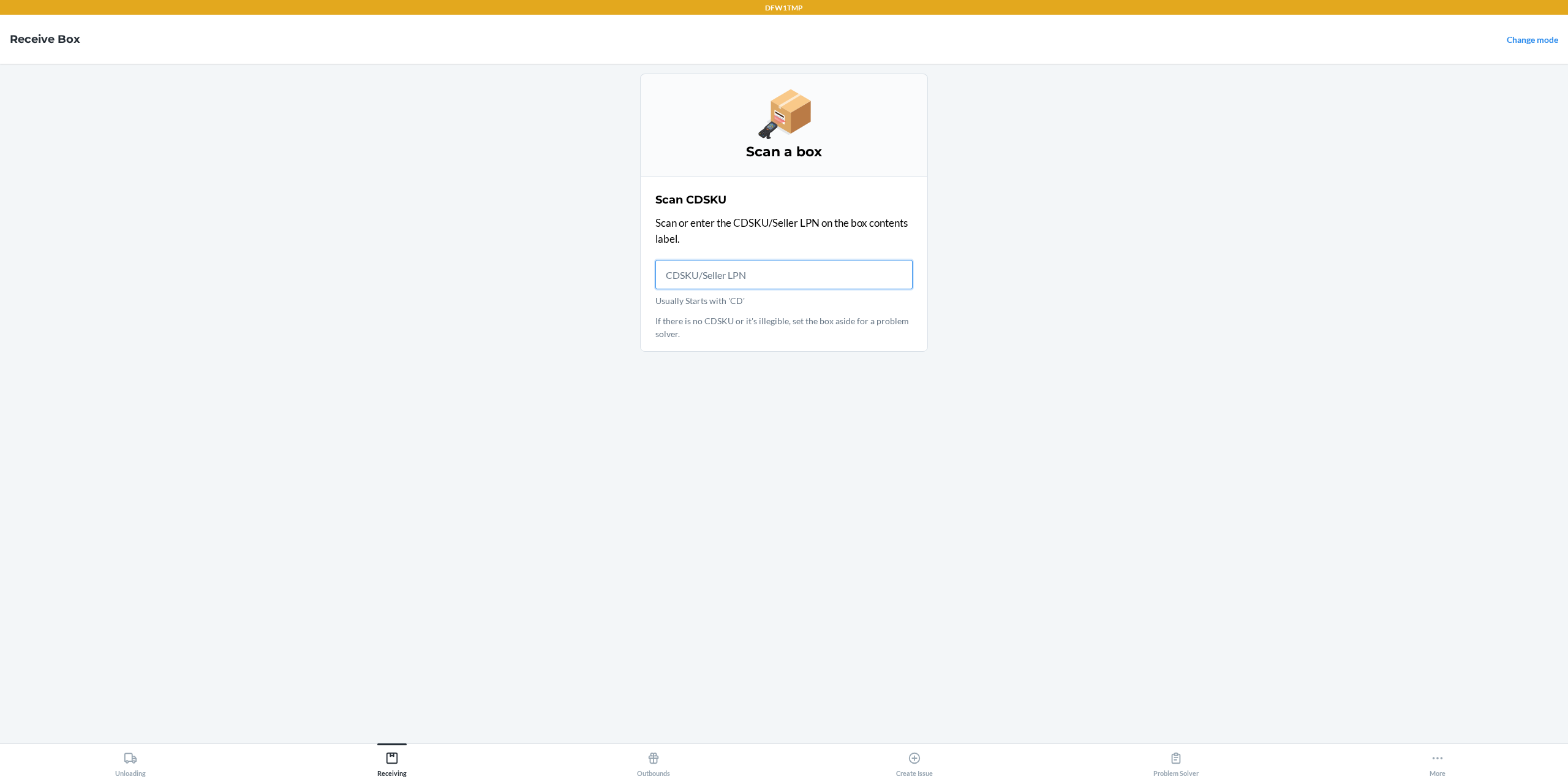
click at [729, 275] on input "Usually Starts with 'CD'" at bounding box center [784, 275] width 257 height 30
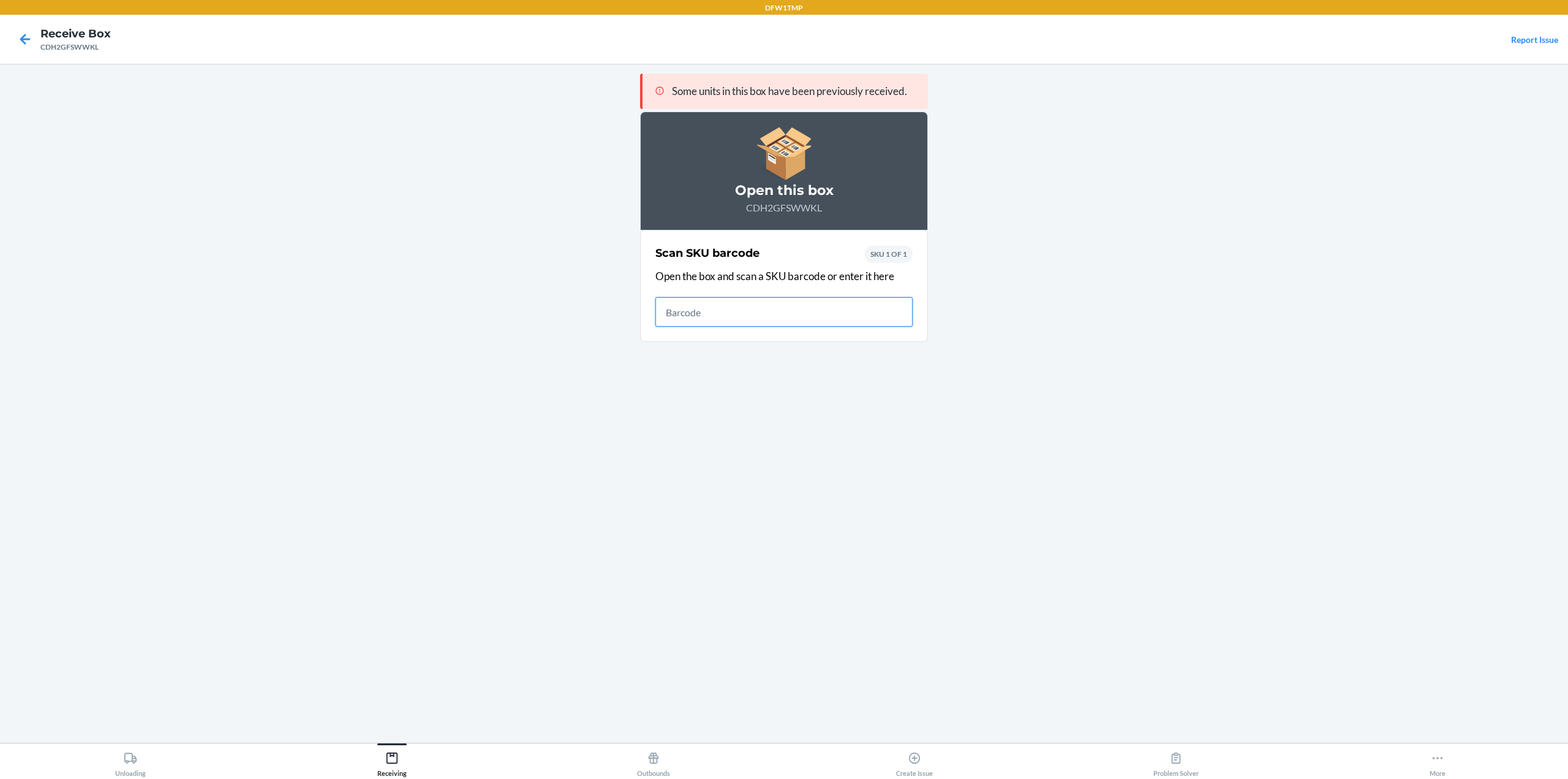
click at [734, 313] on input "text" at bounding box center [784, 312] width 257 height 30
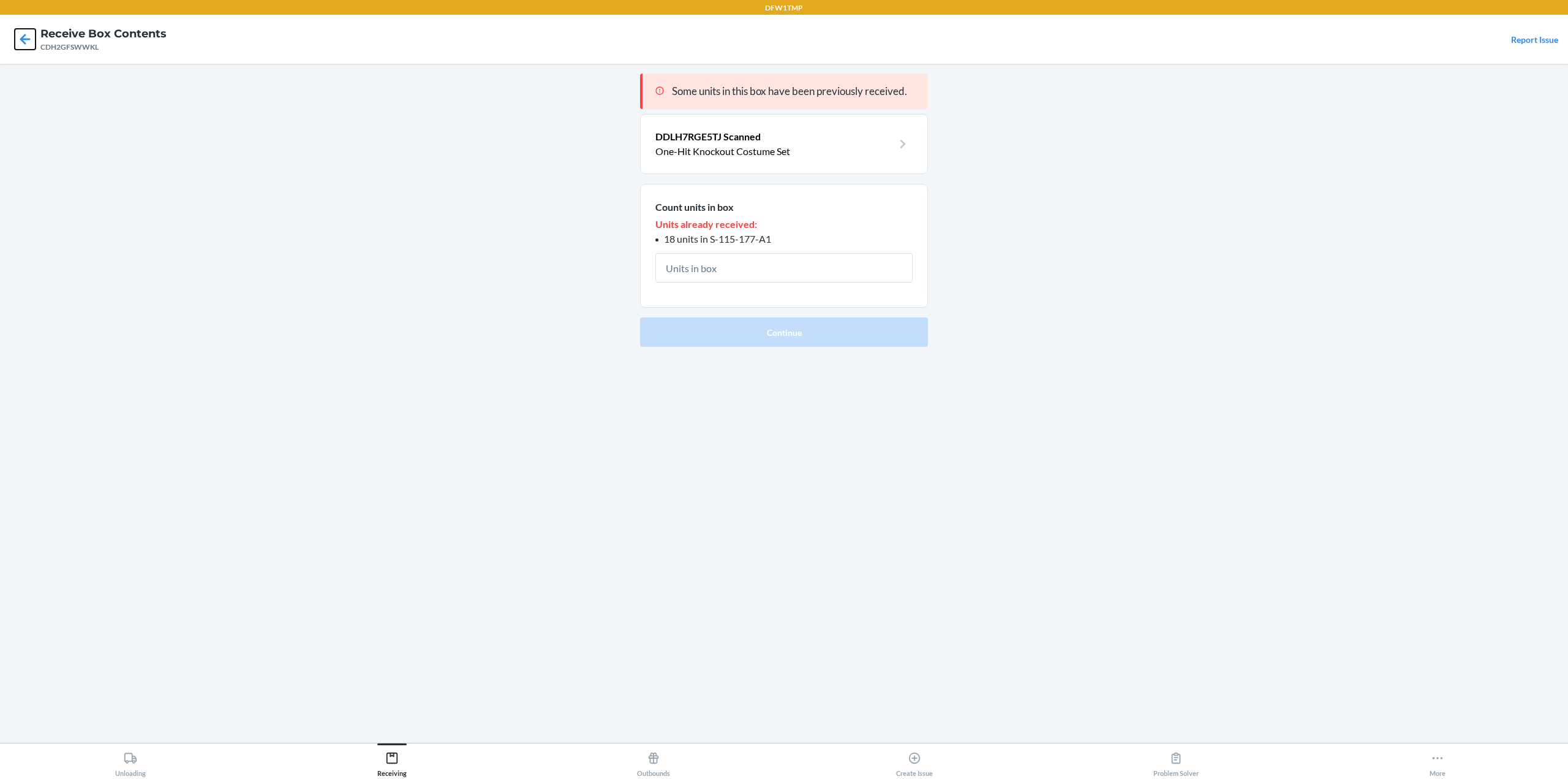
click at [25, 35] on icon at bounding box center [25, 39] width 20 height 20
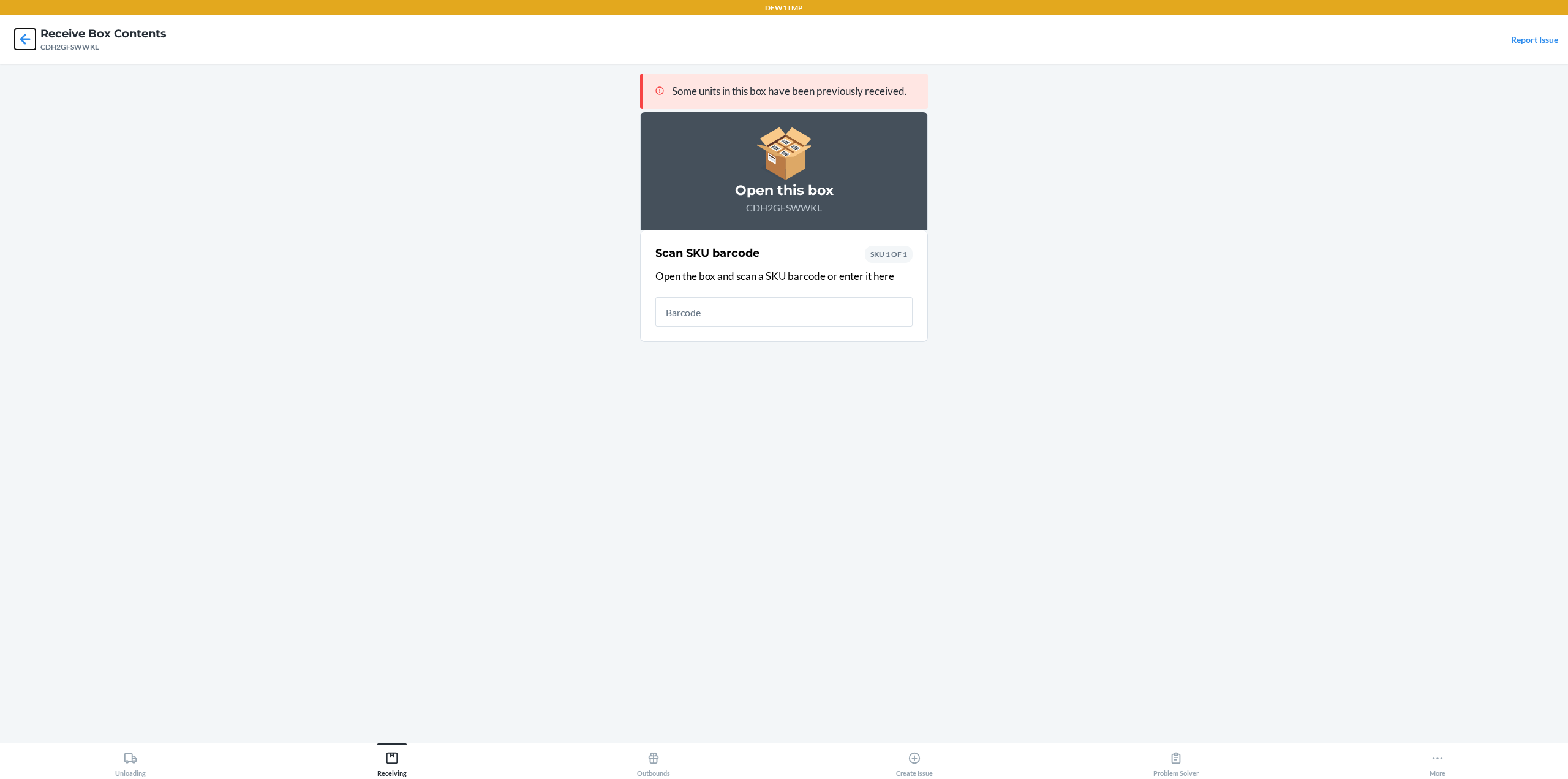
click at [25, 35] on icon at bounding box center [25, 39] width 20 height 20
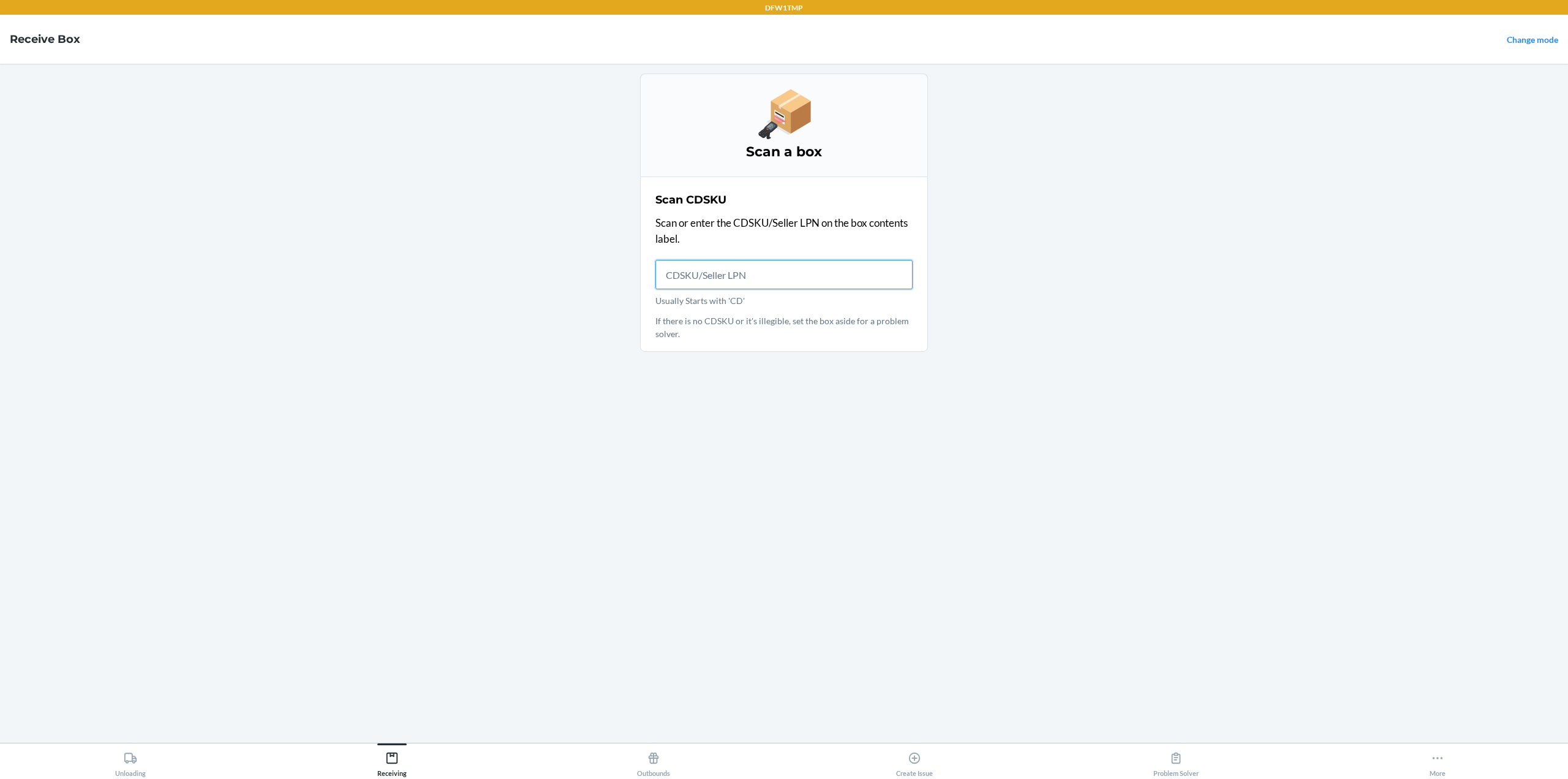
click at [726, 284] on input "Usually Starts with 'CD'" at bounding box center [784, 275] width 257 height 30
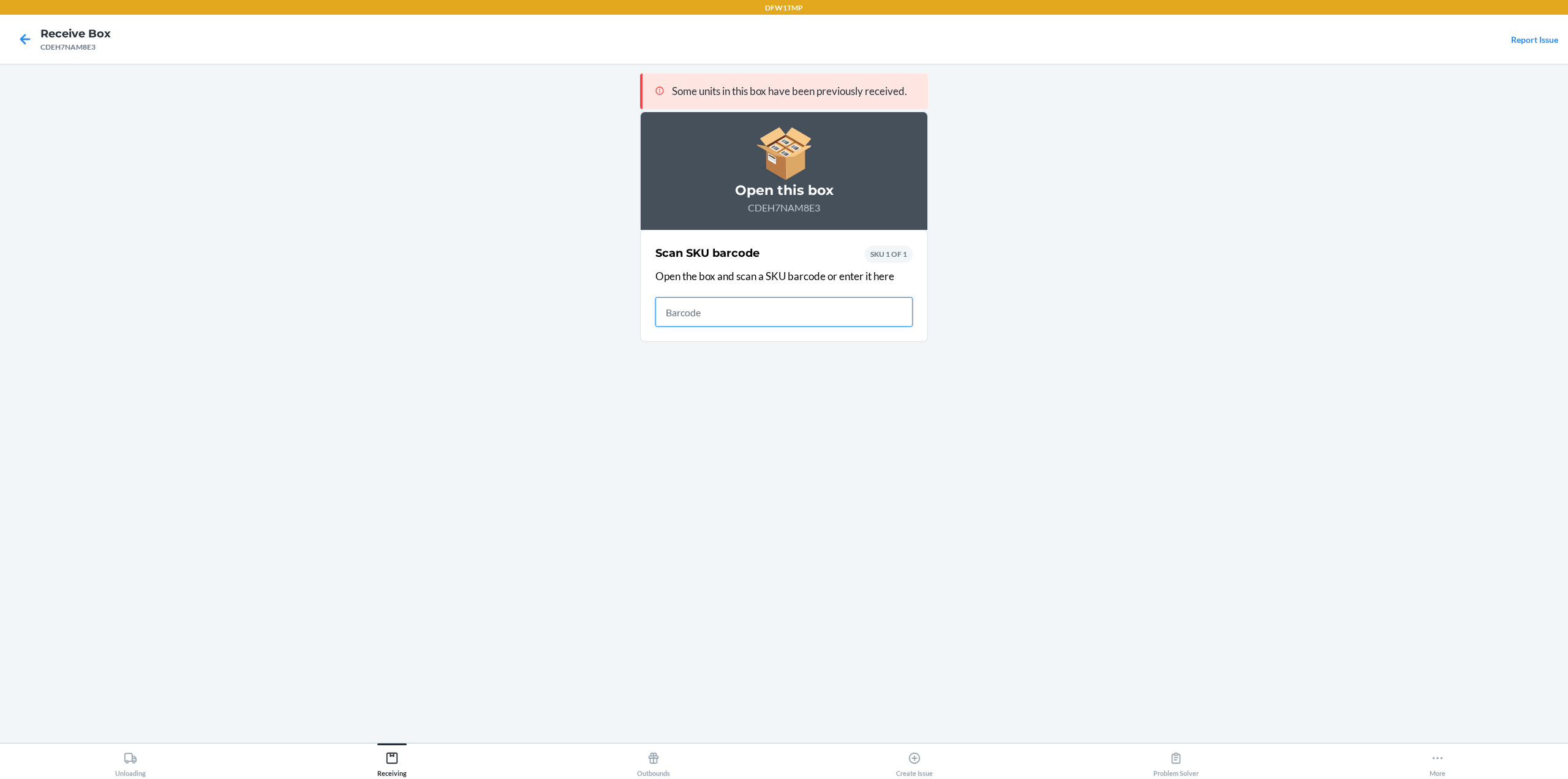
click at [697, 307] on input "text" at bounding box center [784, 312] width 257 height 30
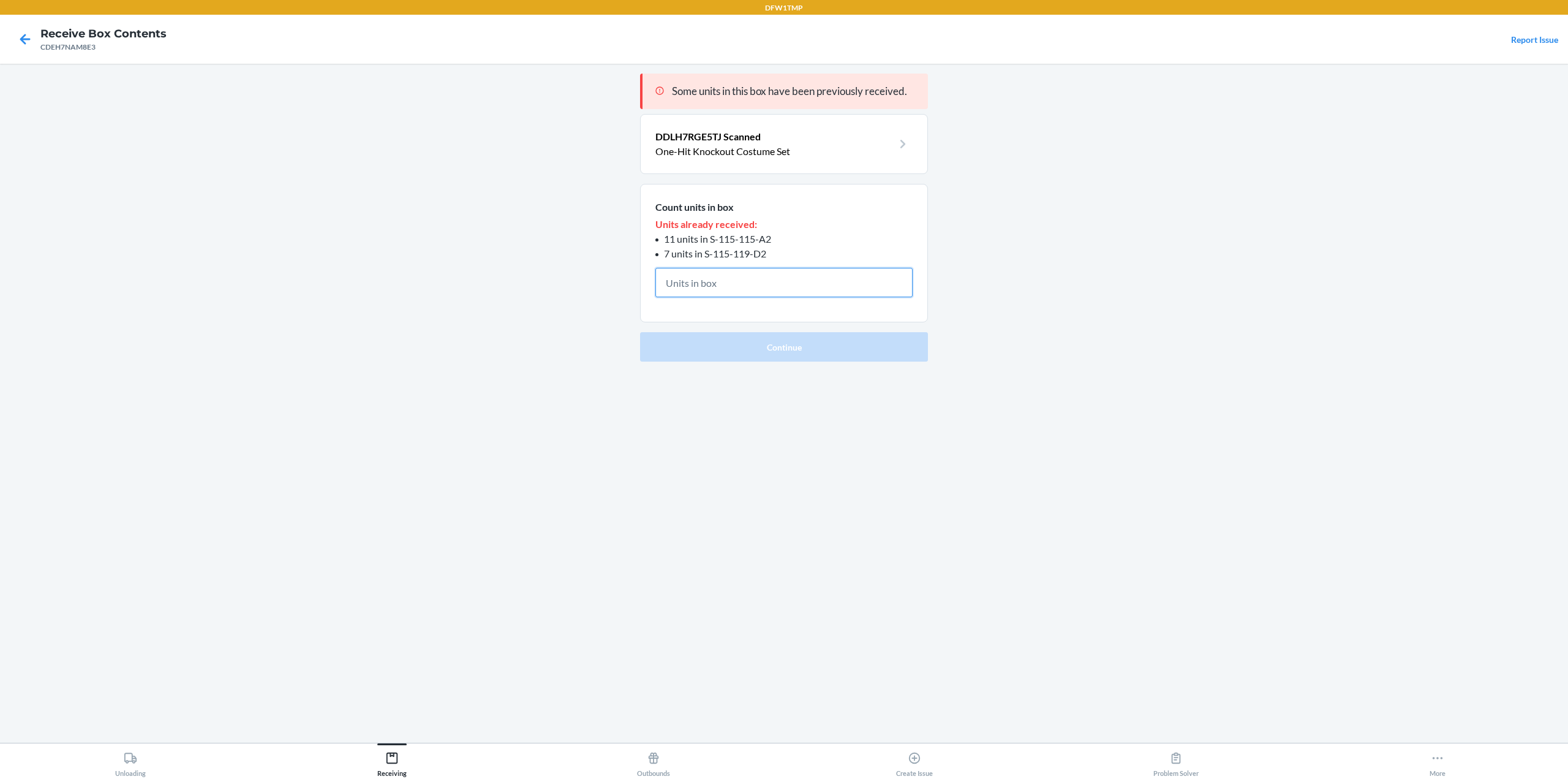
click at [738, 270] on input "text" at bounding box center [784, 283] width 257 height 30
paste input "text"
click at [25, 36] on icon at bounding box center [25, 39] width 11 height 11
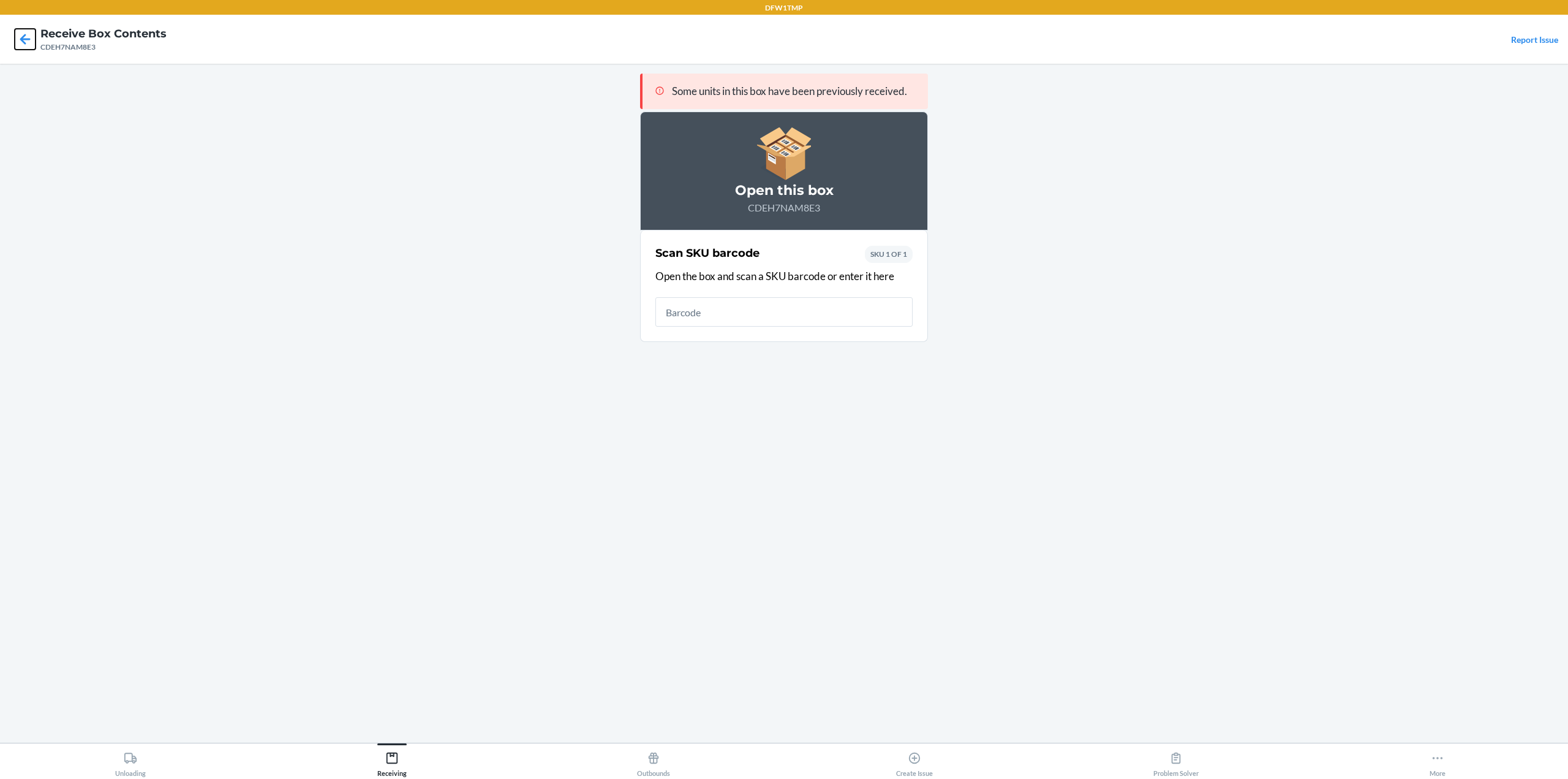
click at [25, 36] on icon at bounding box center [25, 39] width 11 height 11
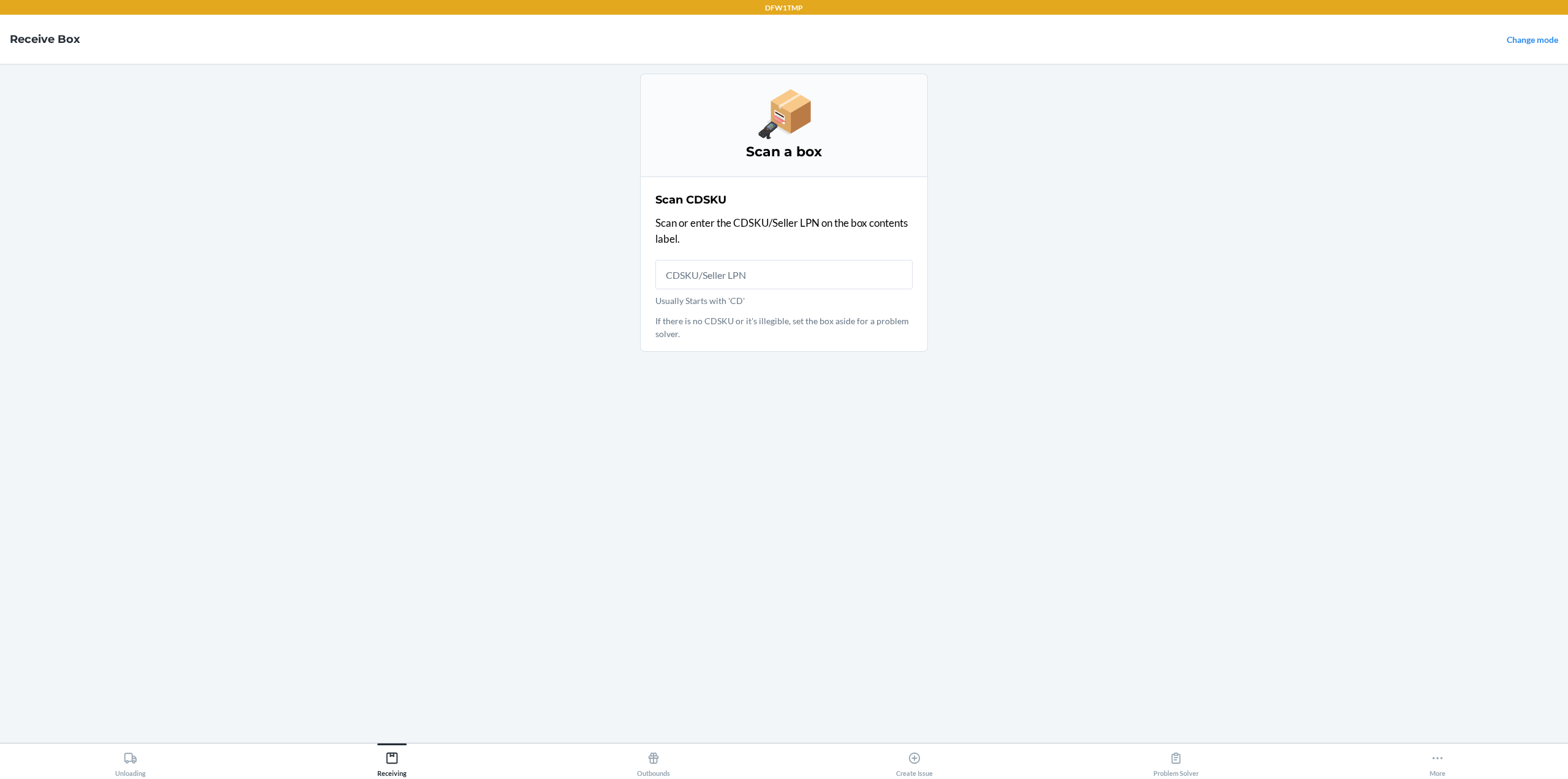
click at [746, 269] on input "Usually Starts with 'CD'" at bounding box center [784, 275] width 257 height 30
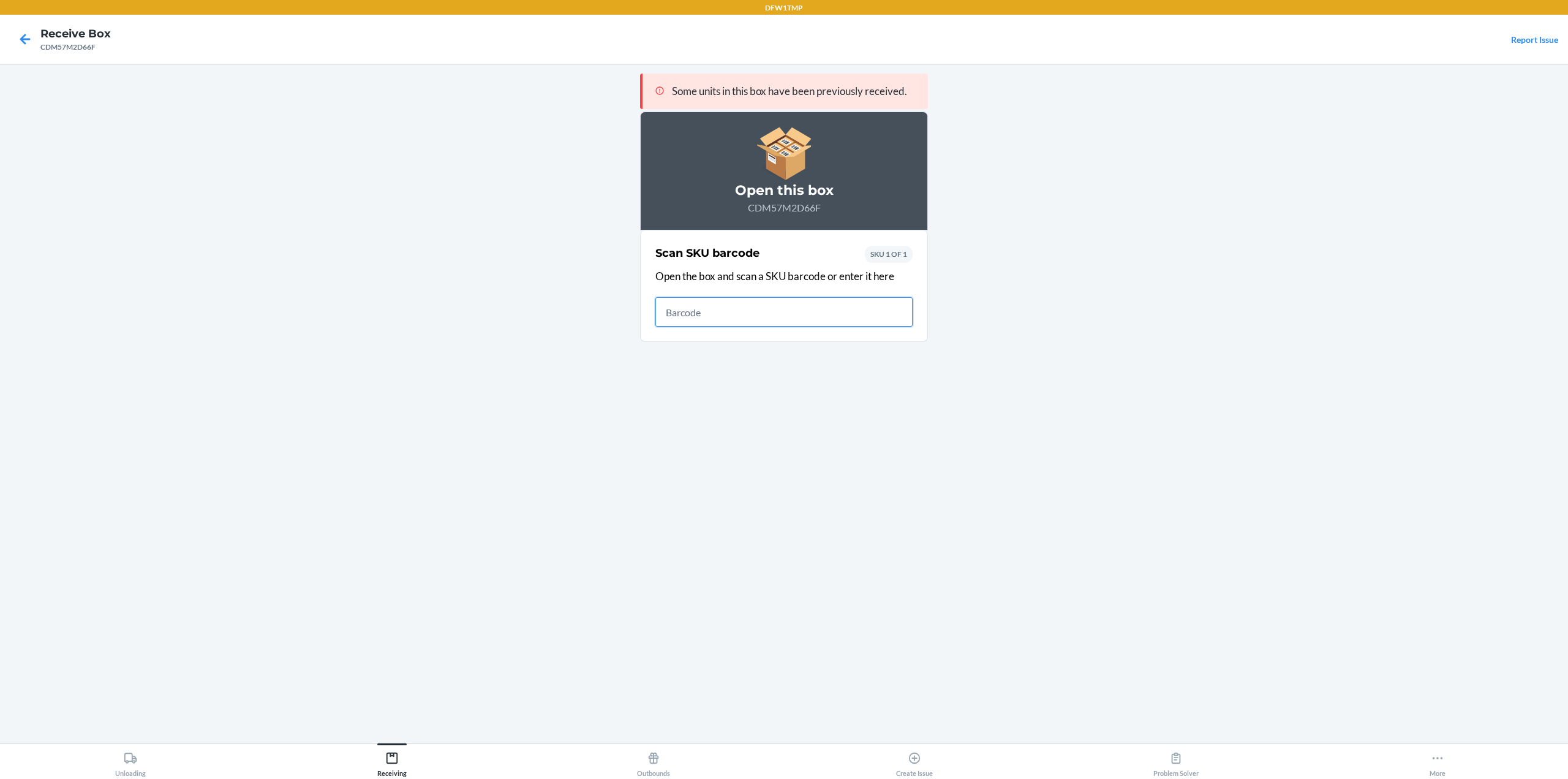
click at [692, 307] on input "text" at bounding box center [784, 312] width 257 height 30
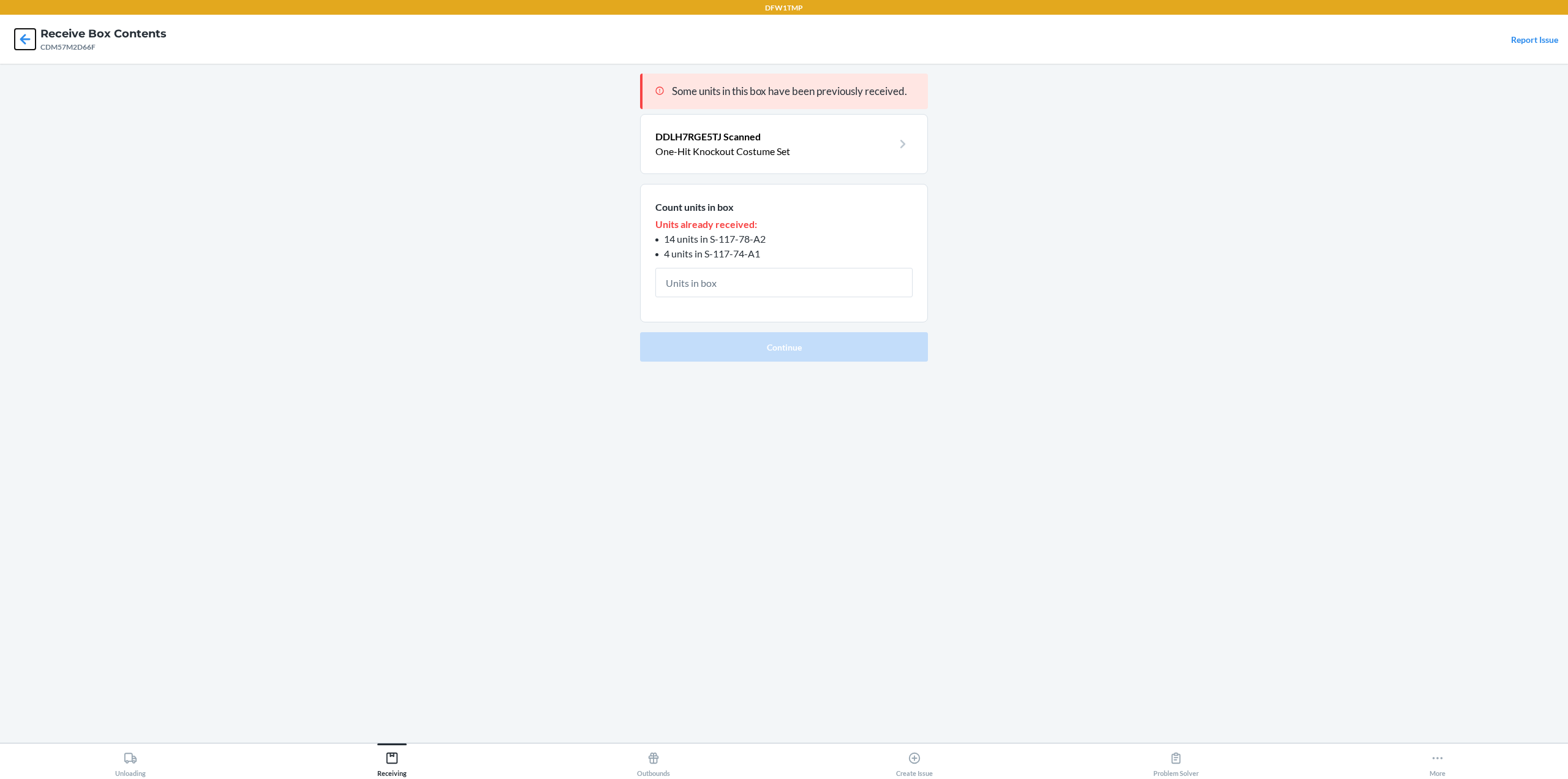
click at [20, 38] on icon at bounding box center [25, 39] width 11 height 11
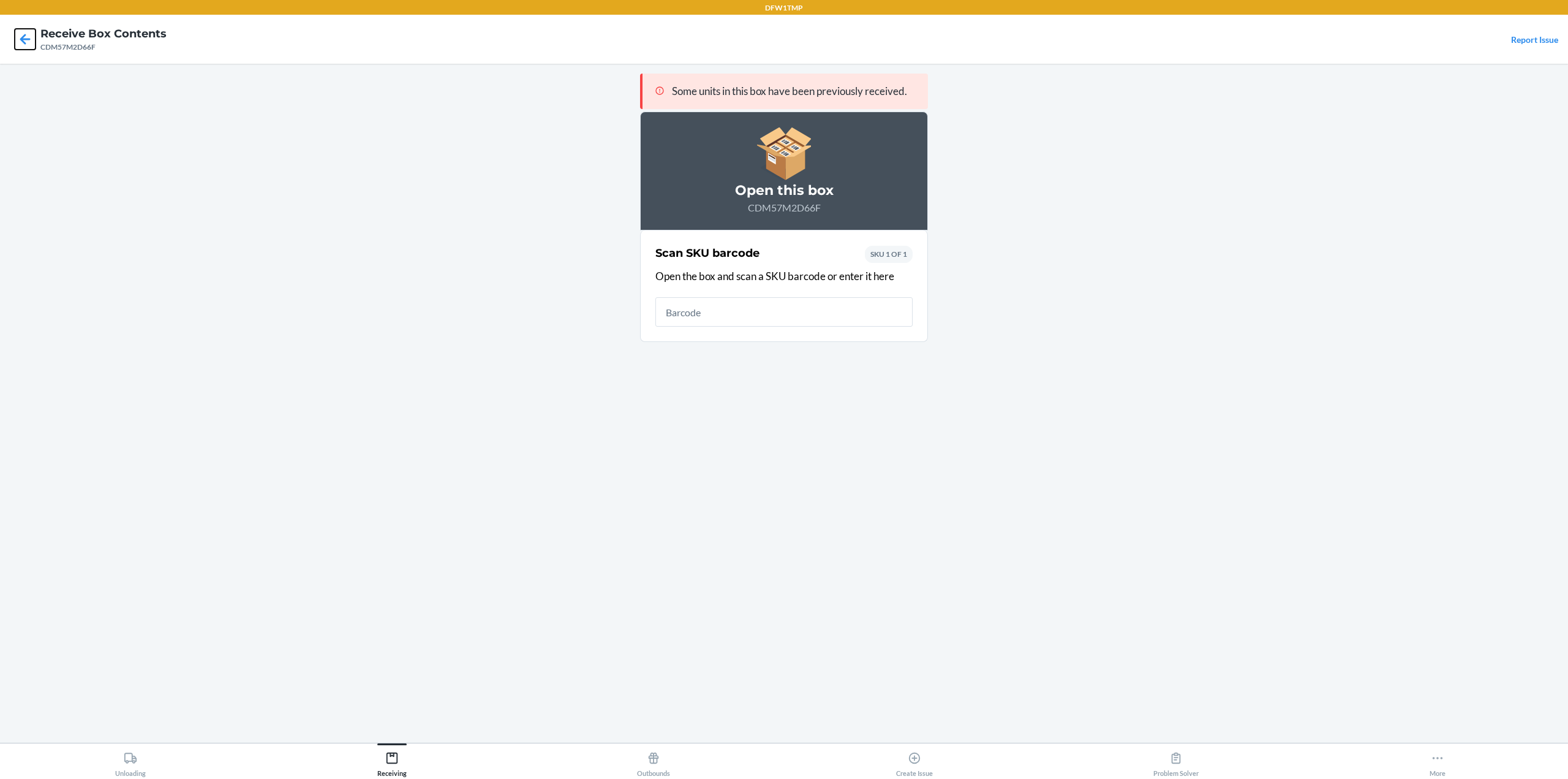
click at [20, 38] on icon at bounding box center [25, 39] width 11 height 11
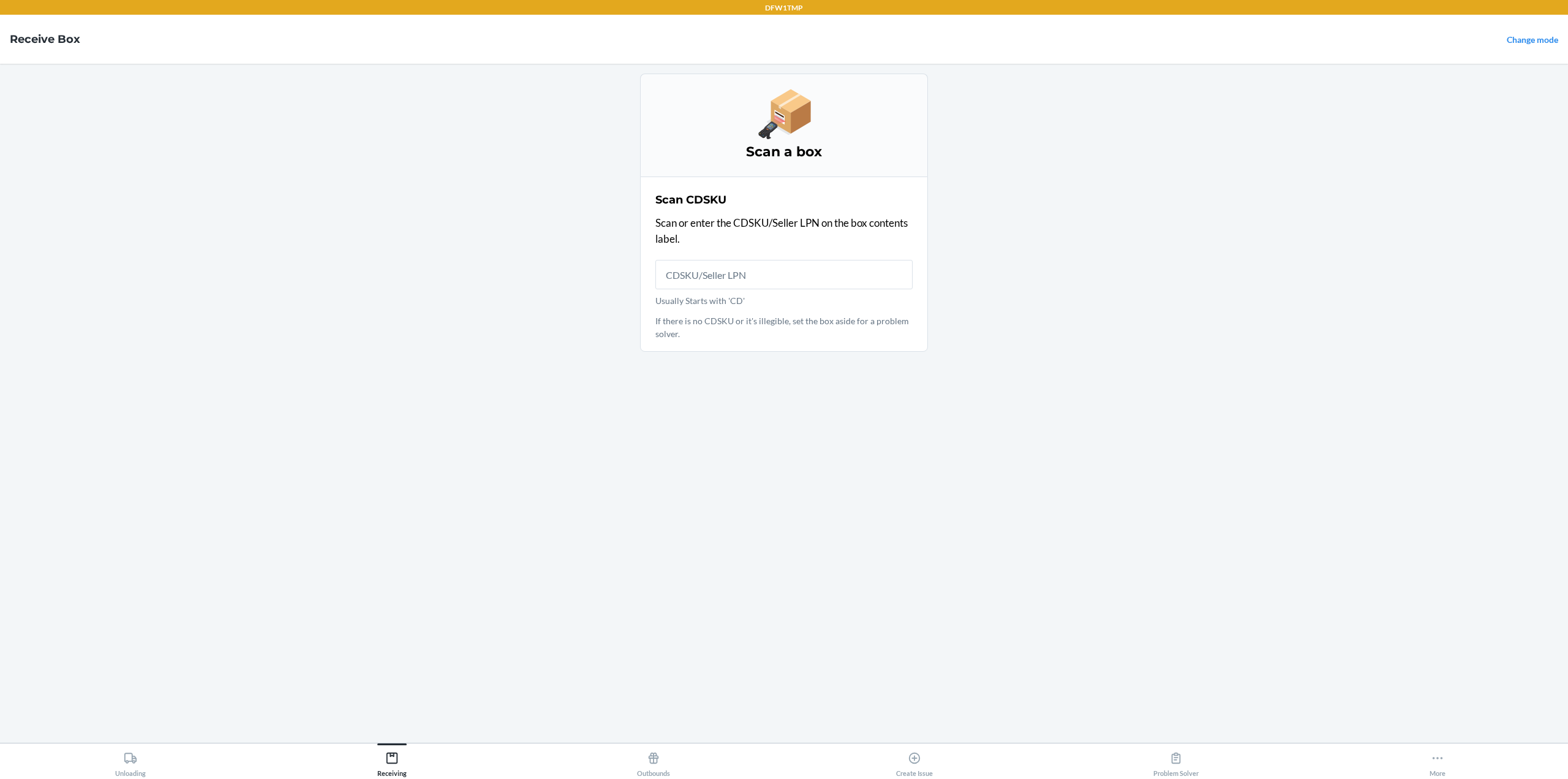
click at [782, 275] on input "Usually Starts with 'CD'" at bounding box center [784, 275] width 257 height 30
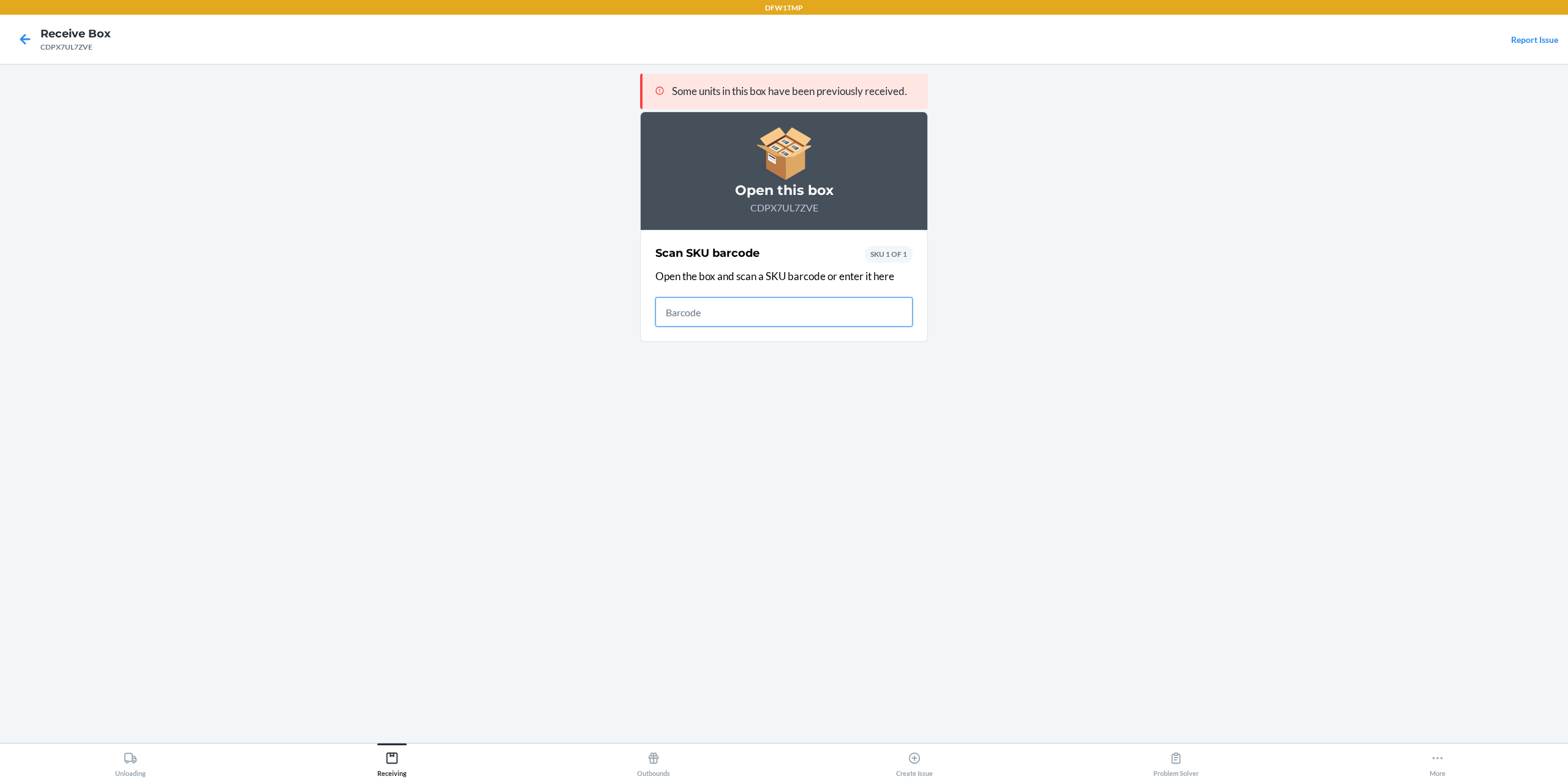
click at [785, 316] on input "text" at bounding box center [784, 312] width 257 height 30
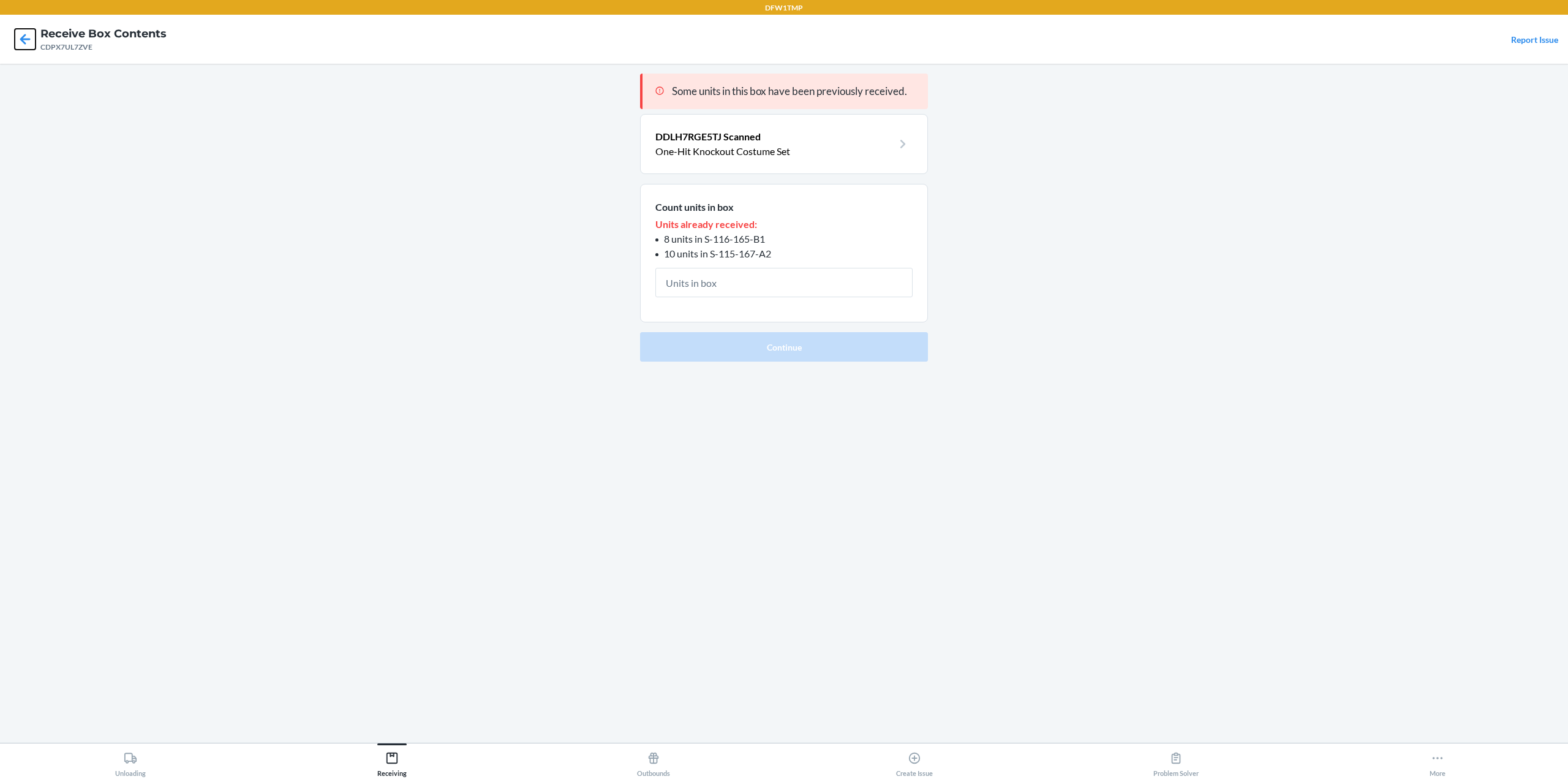
click at [16, 40] on icon at bounding box center [25, 39] width 20 height 20
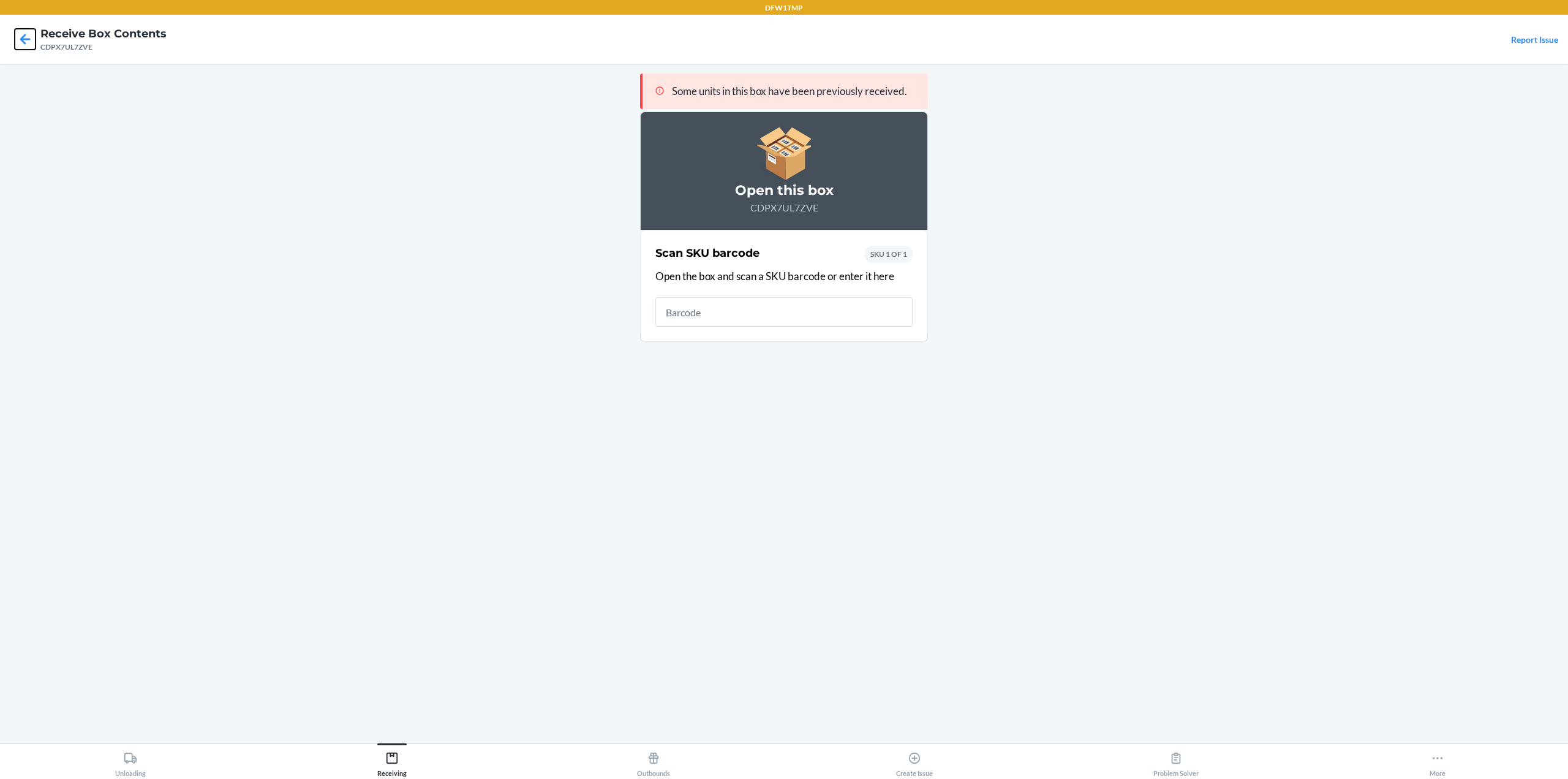
click at [16, 40] on icon at bounding box center [25, 39] width 20 height 20
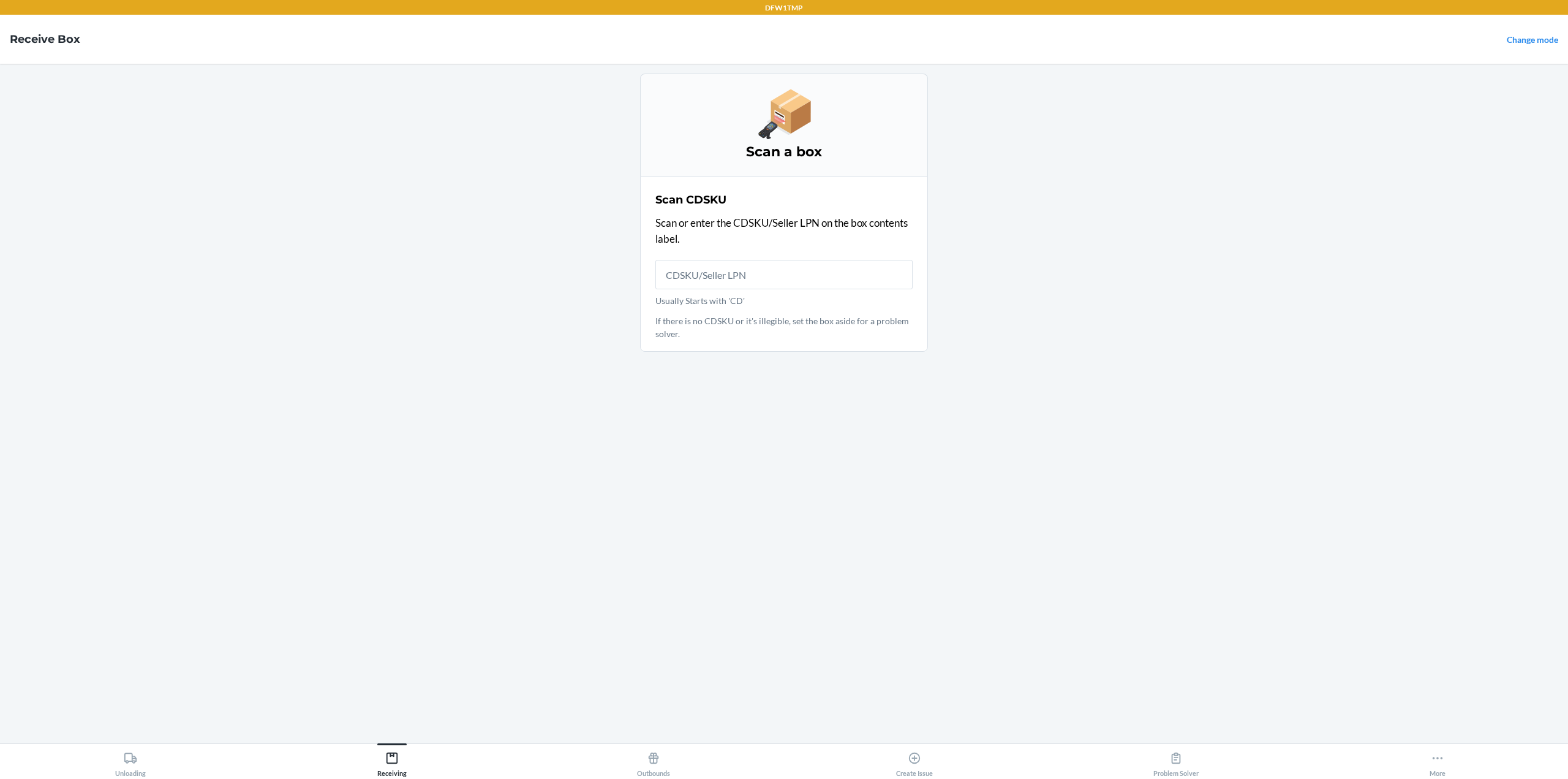
click at [738, 275] on input "Usually Starts with 'CD'" at bounding box center [784, 275] width 257 height 30
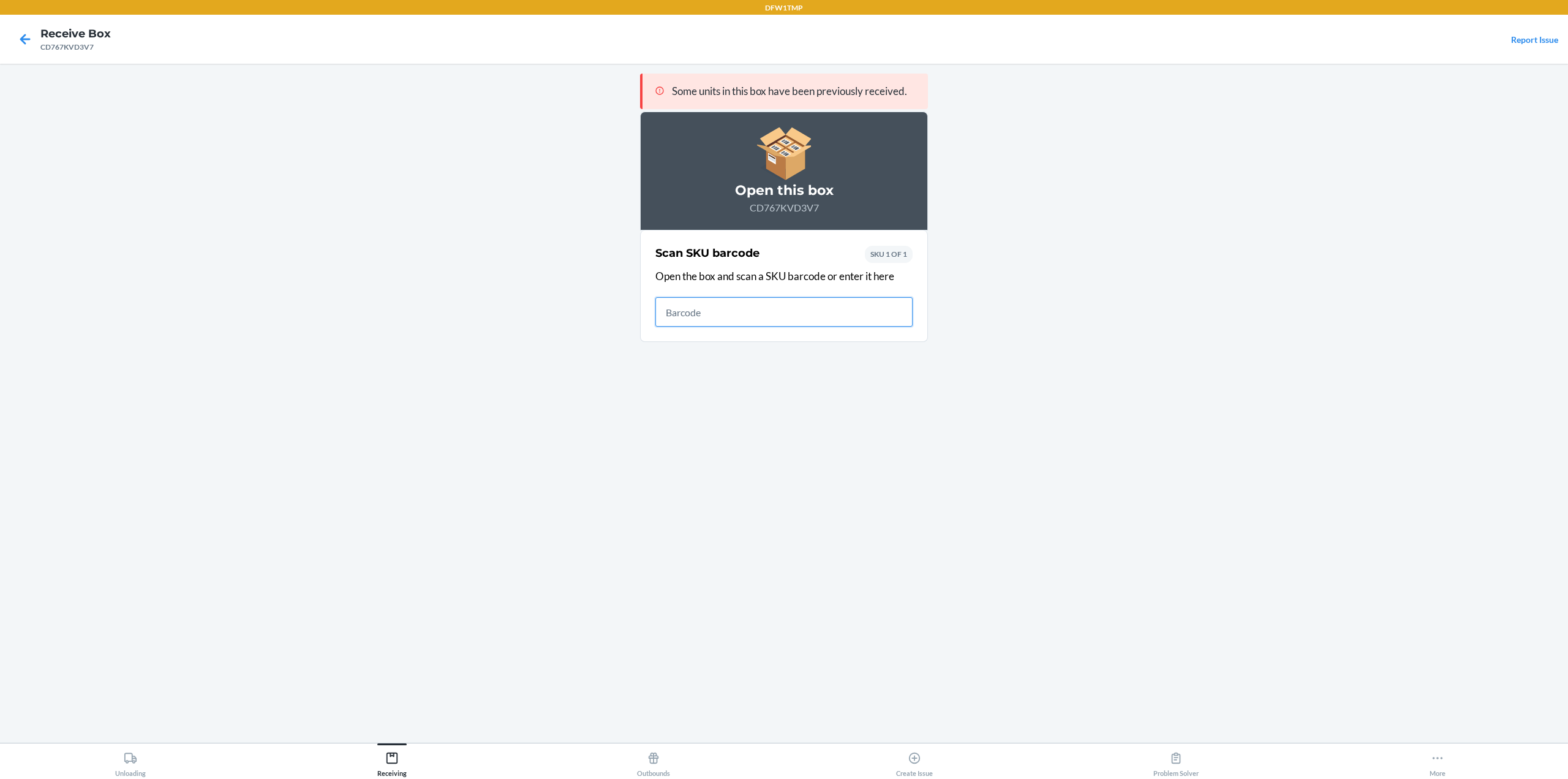
click at [797, 306] on input "text" at bounding box center [784, 312] width 257 height 30
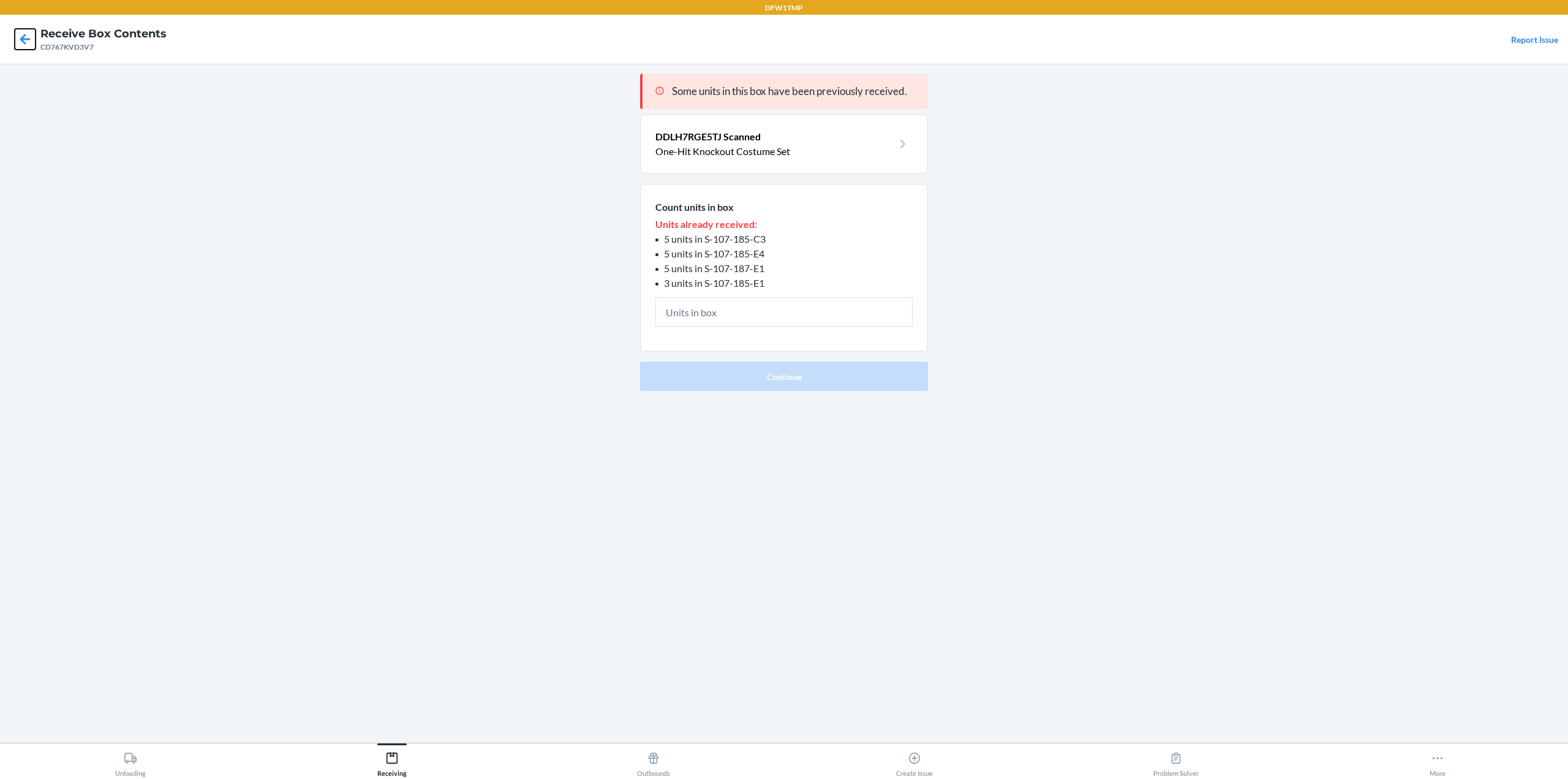
click at [25, 38] on icon at bounding box center [25, 39] width 20 height 20
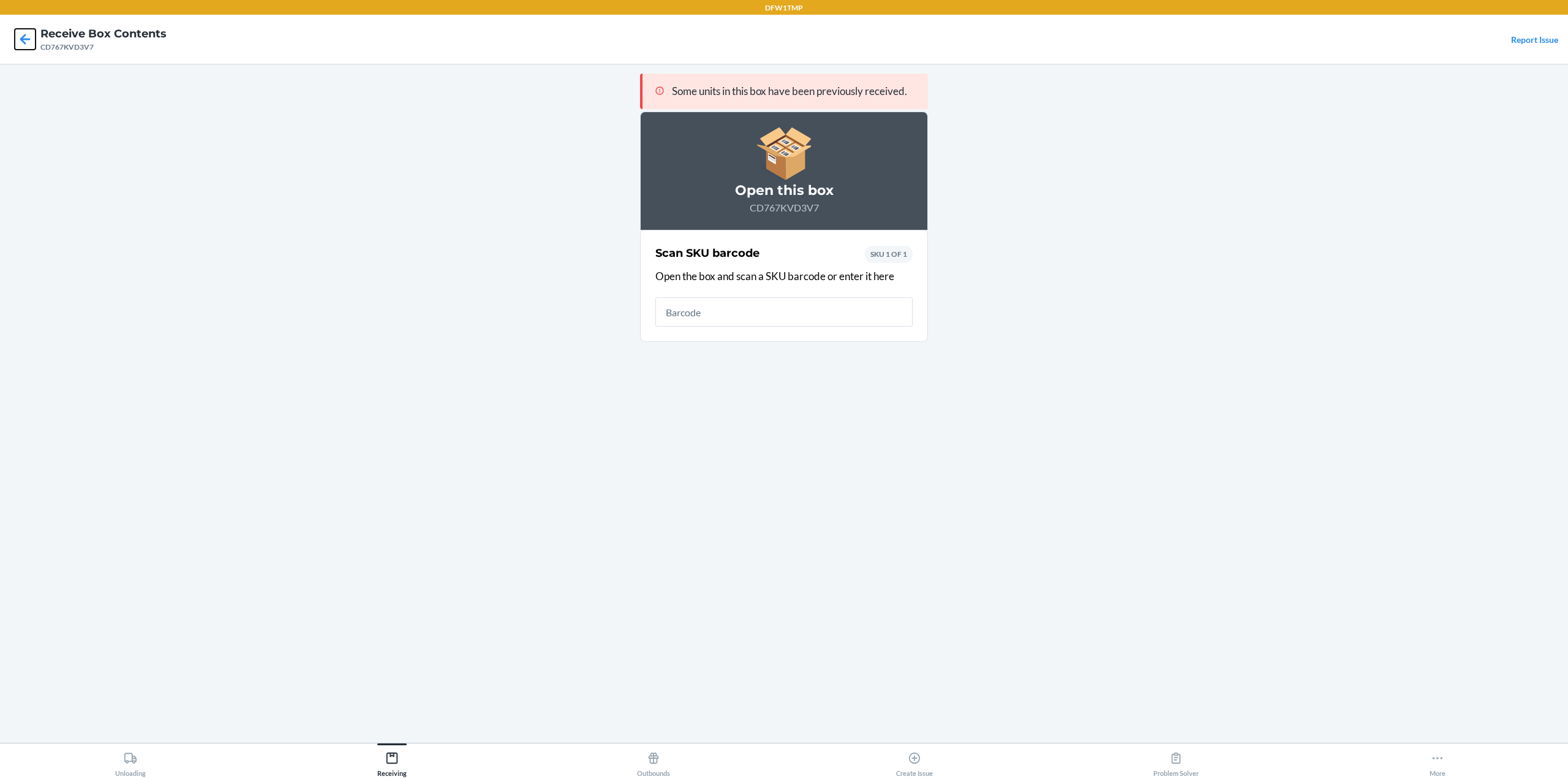
click at [25, 38] on icon at bounding box center [25, 39] width 20 height 20
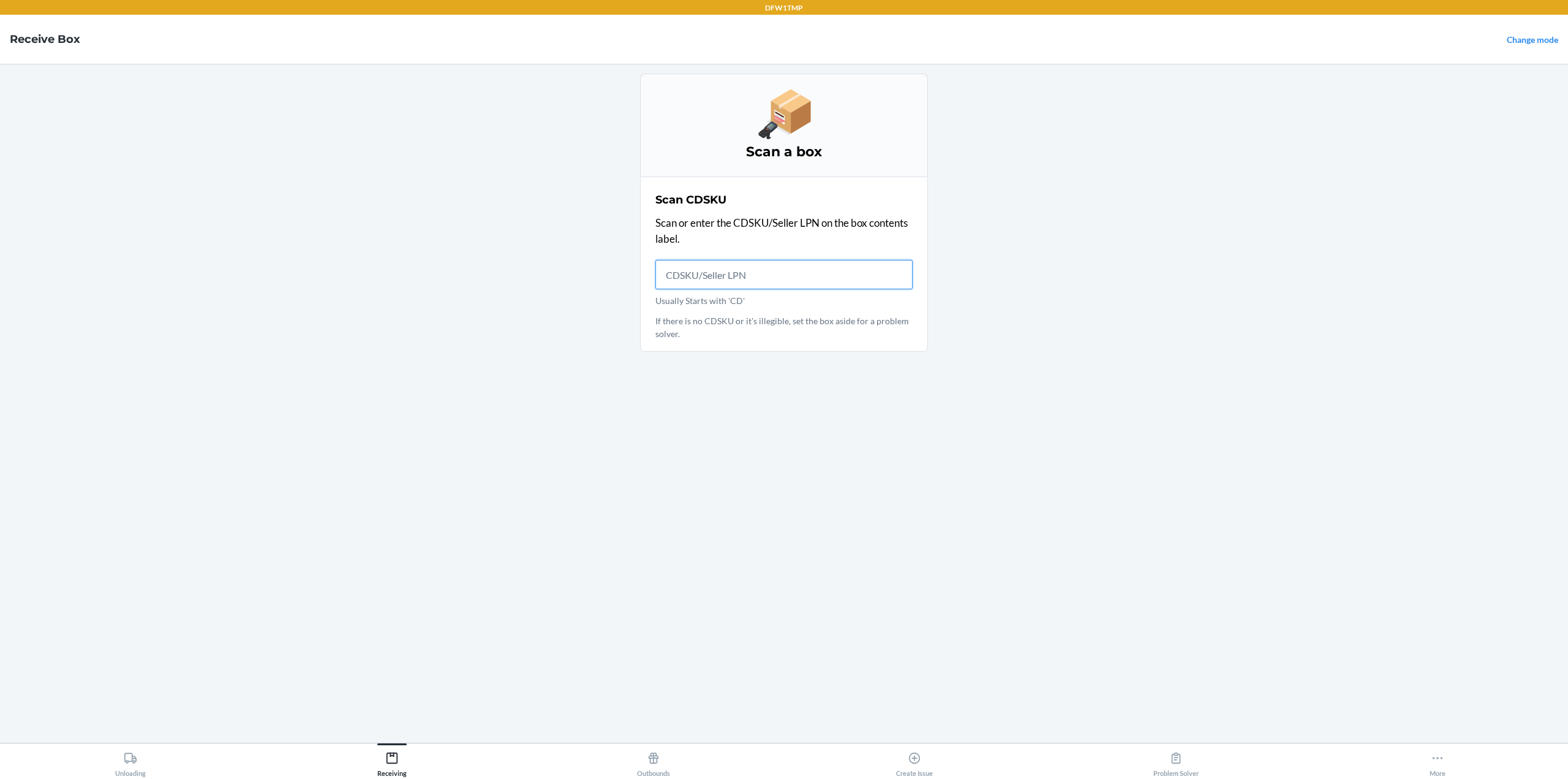
click at [760, 268] on input "Usually Starts with 'CD'" at bounding box center [784, 275] width 257 height 30
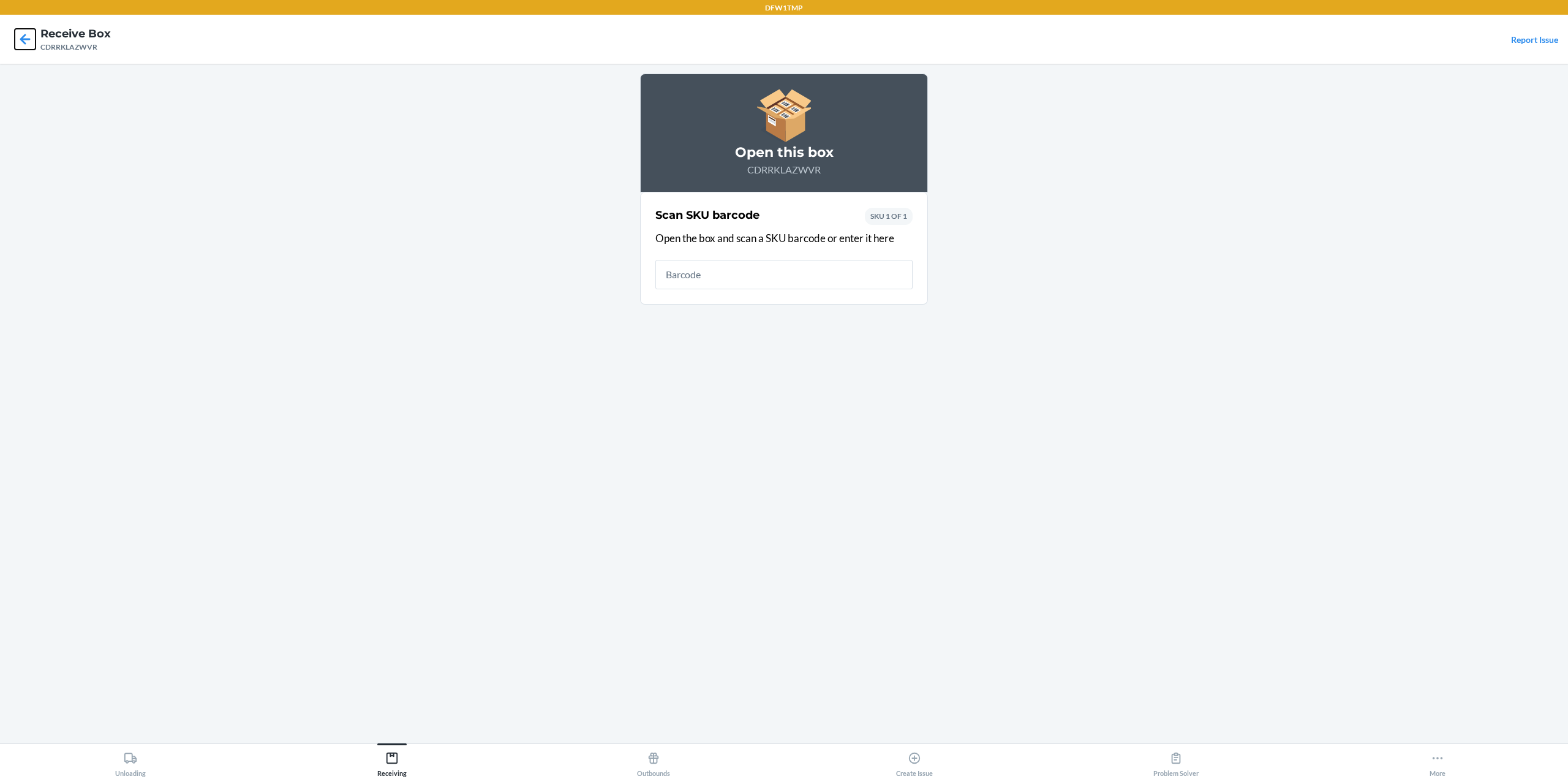
click at [28, 42] on icon at bounding box center [25, 39] width 20 height 20
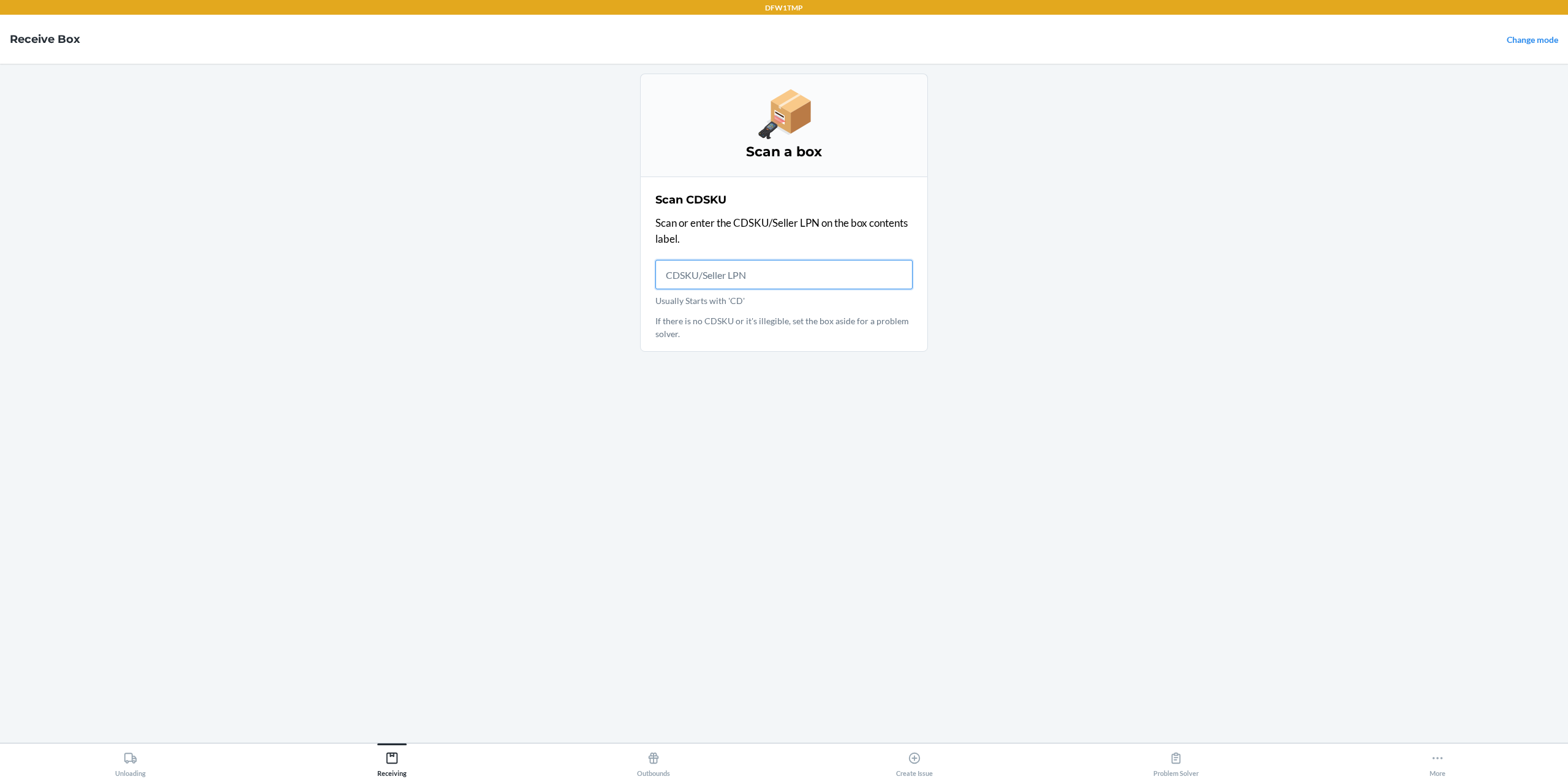
click at [803, 275] on input "Usually Starts with 'CD'" at bounding box center [784, 275] width 257 height 30
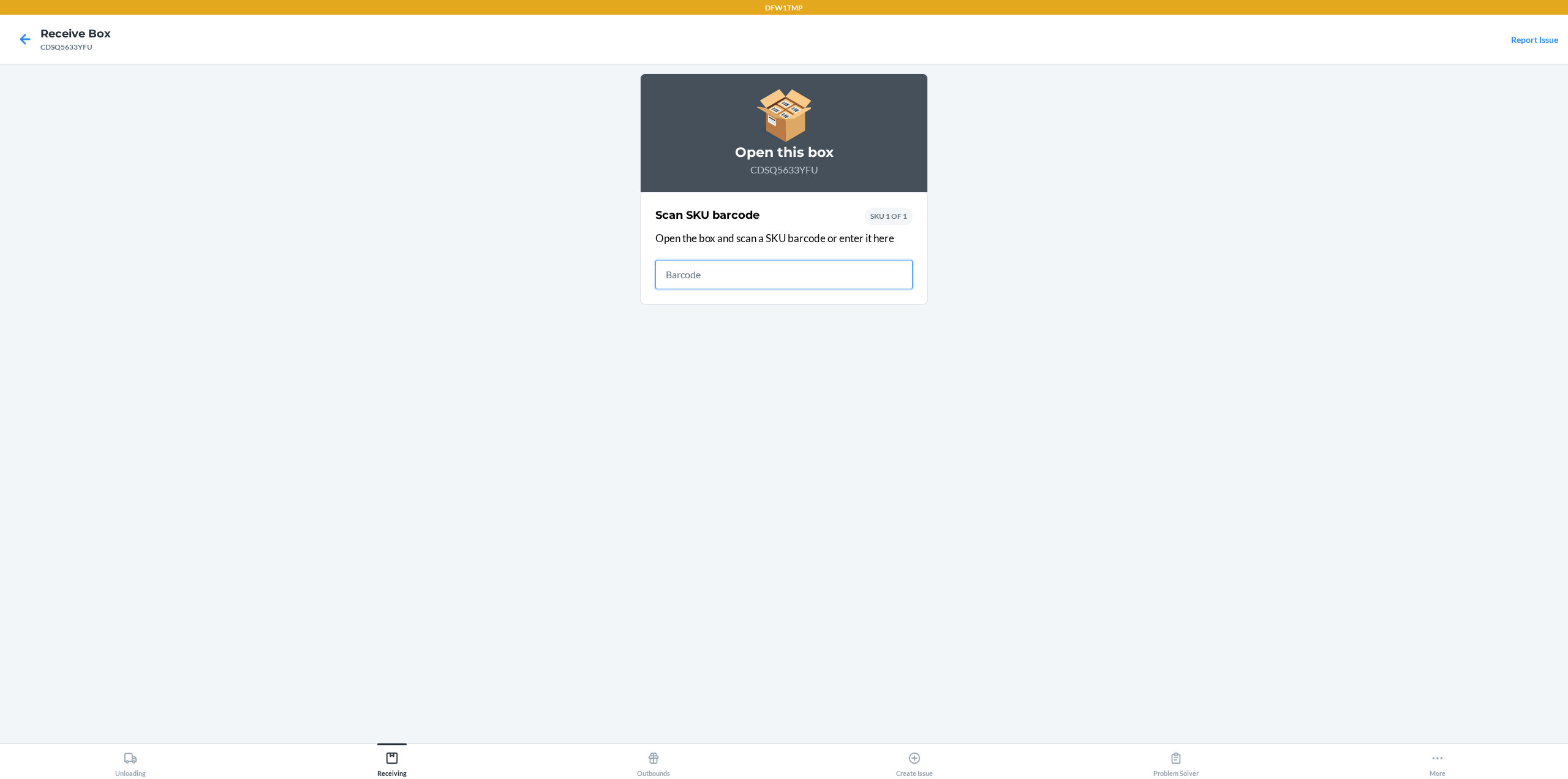
click at [732, 280] on input "text" at bounding box center [784, 275] width 257 height 30
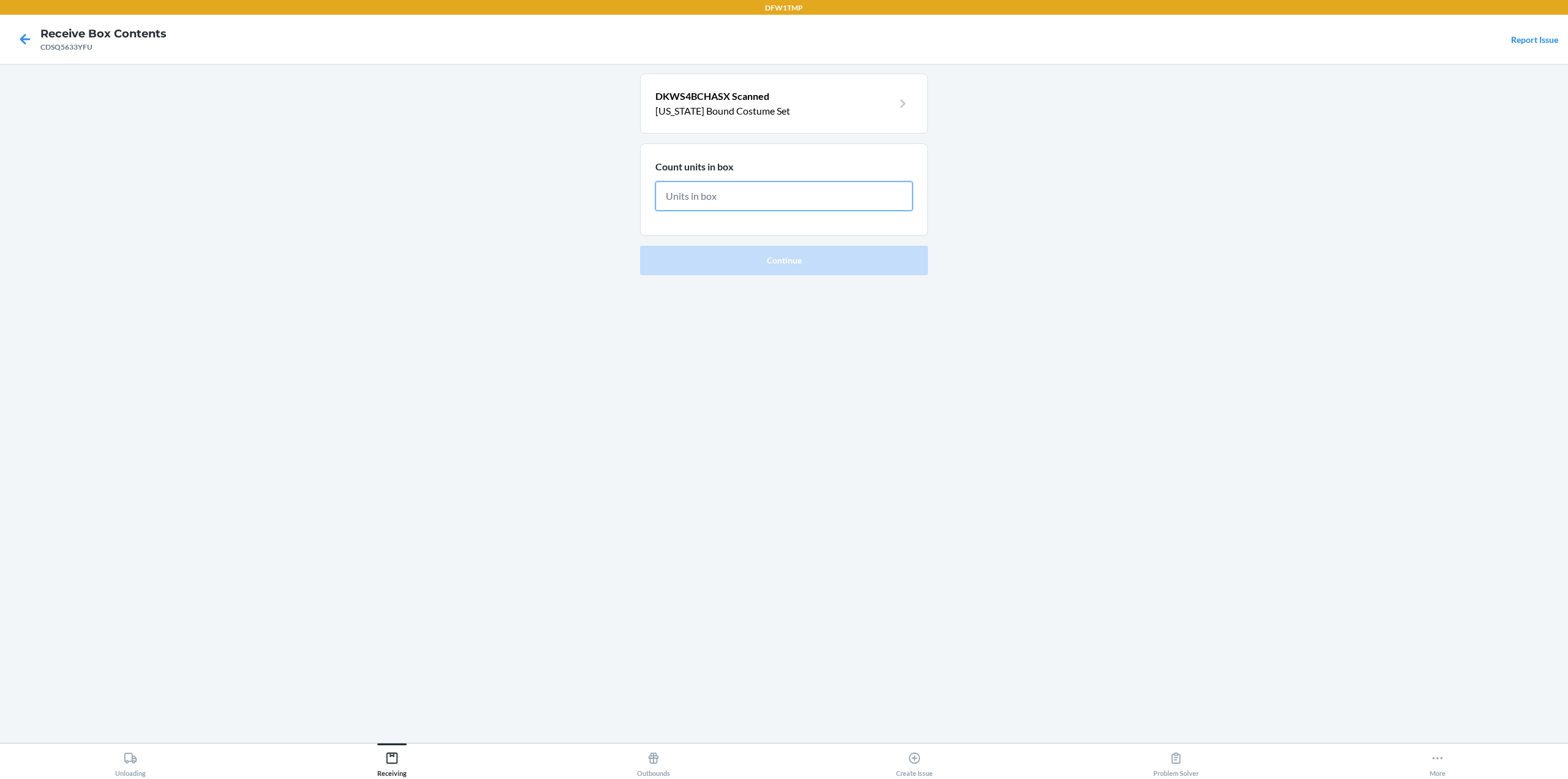
click at [680, 201] on input "text" at bounding box center [784, 196] width 257 height 30
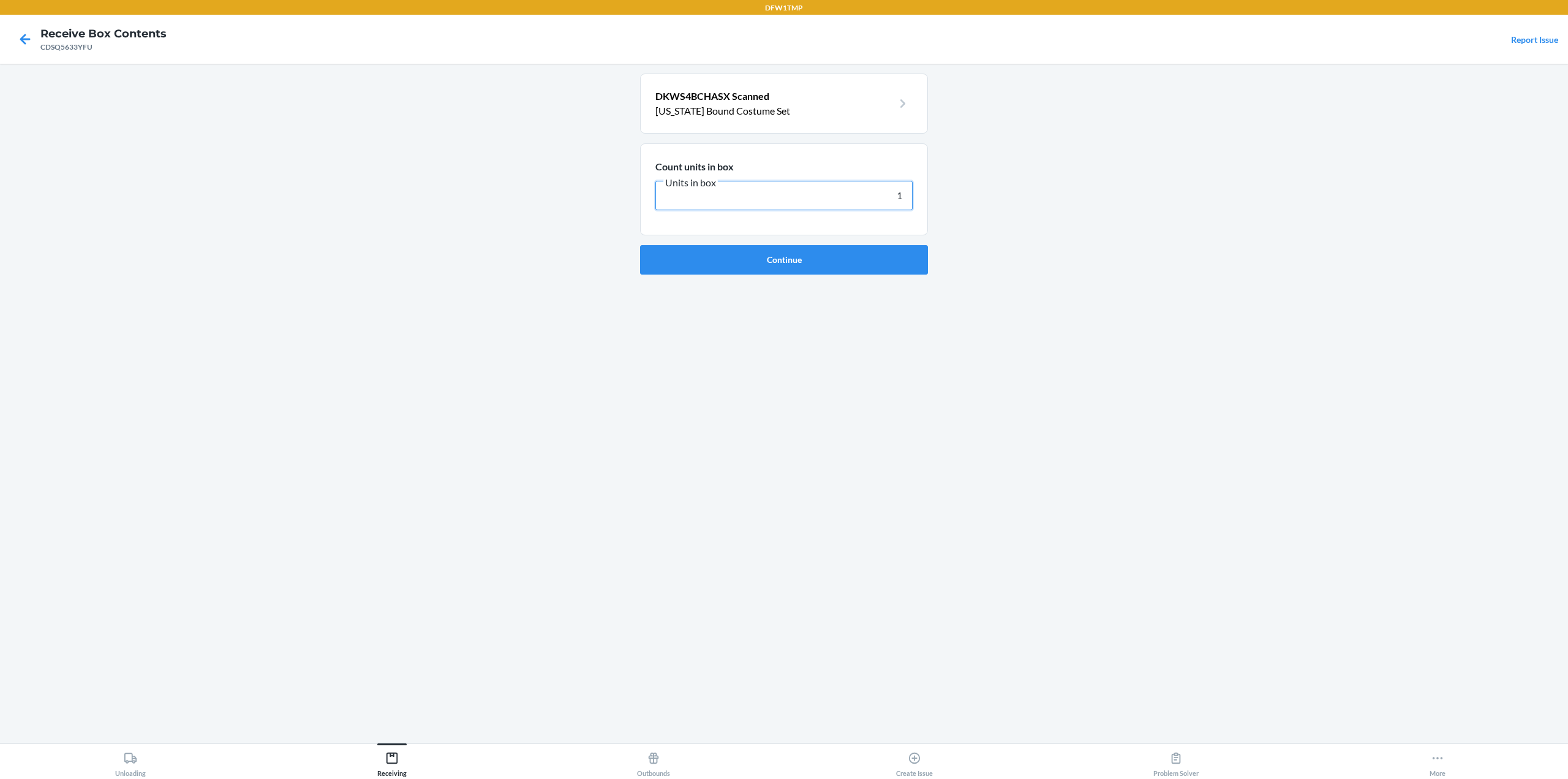
type input "18"
click button "Continue" at bounding box center [784, 260] width 288 height 30
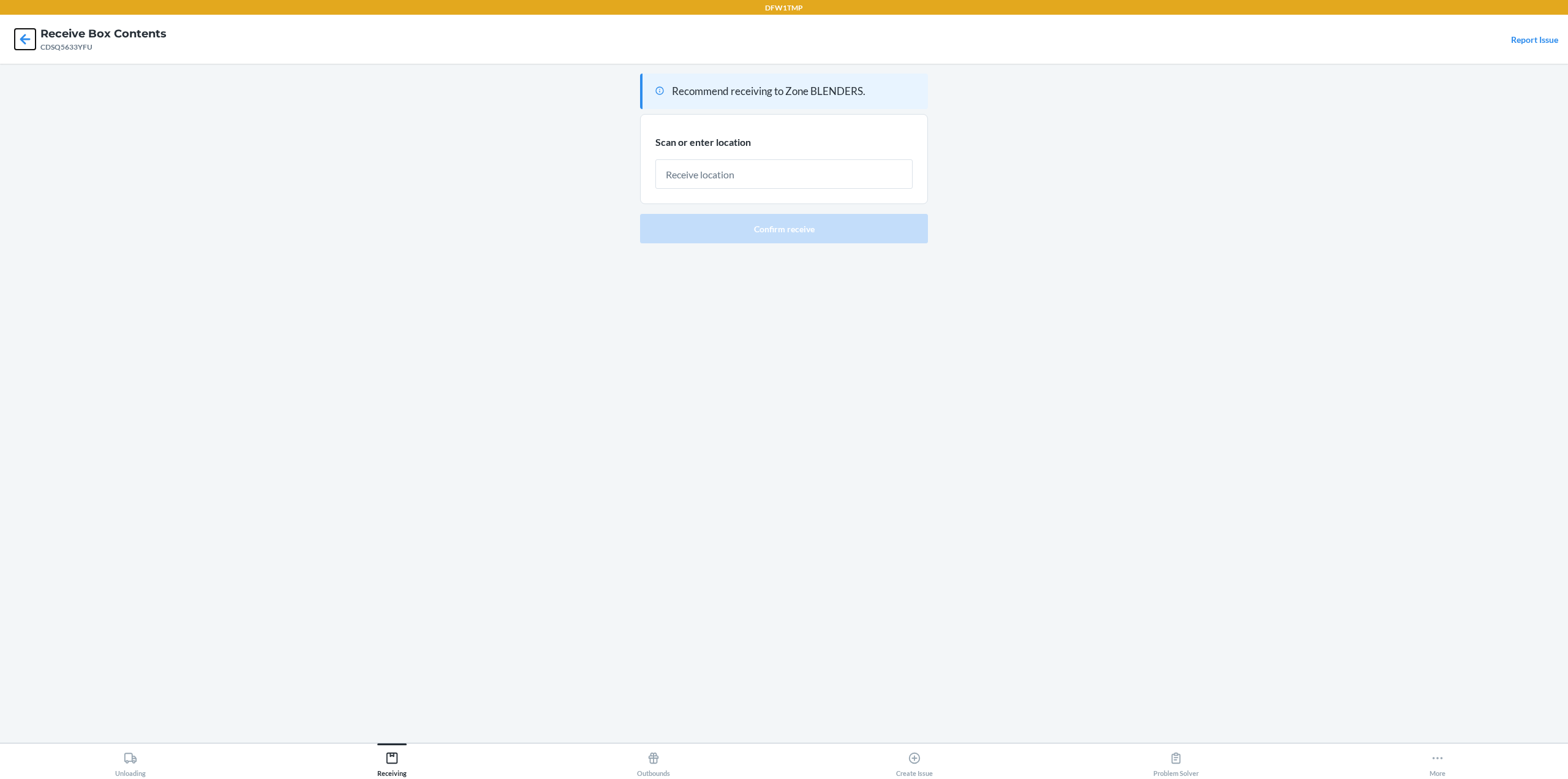
click at [26, 40] on icon at bounding box center [25, 39] width 11 height 11
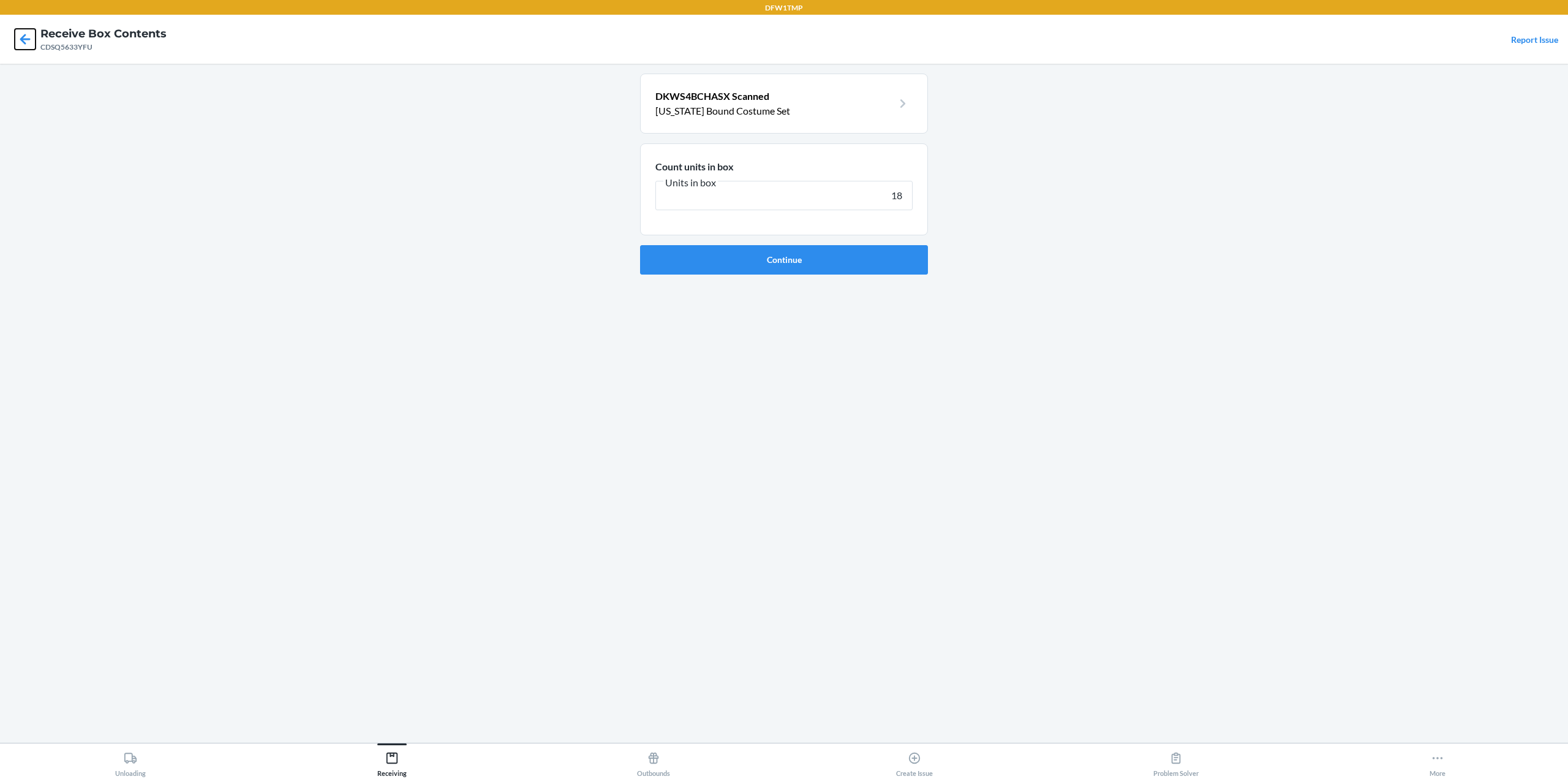
click at [26, 40] on icon at bounding box center [25, 39] width 11 height 11
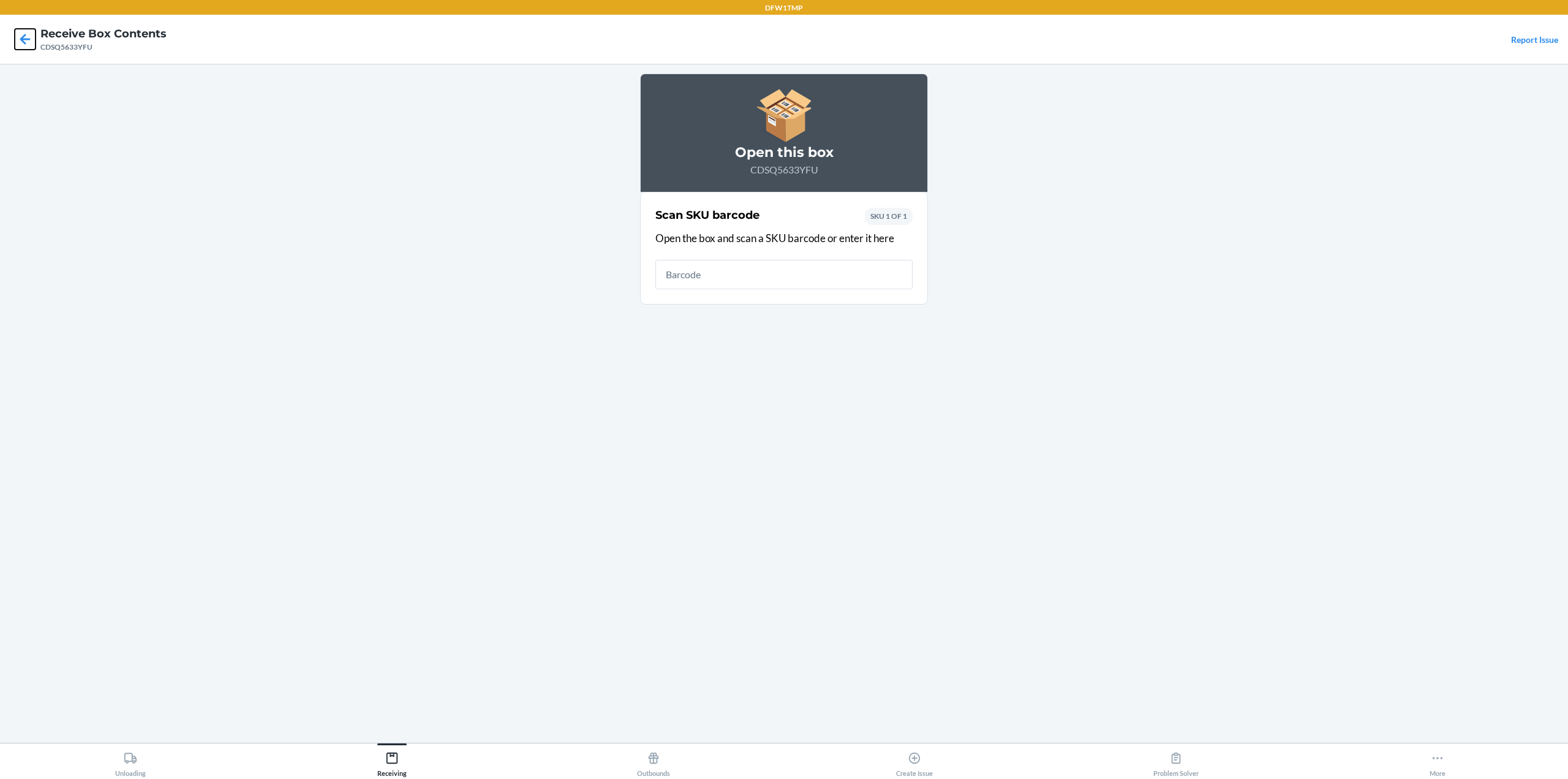
click at [26, 40] on icon at bounding box center [25, 39] width 11 height 11
